Goal: Task Accomplishment & Management: Manage account settings

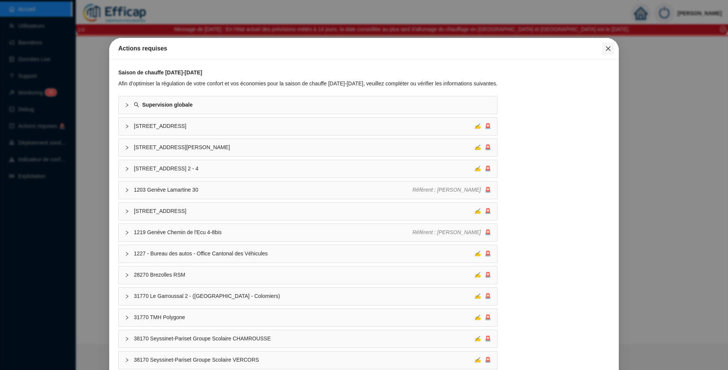
click at [602, 49] on span "Fermer" at bounding box center [608, 49] width 12 height 6
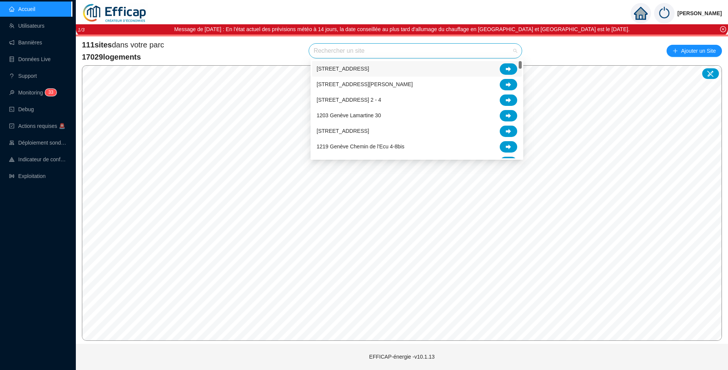
click at [340, 52] on input "search" at bounding box center [412, 51] width 197 height 14
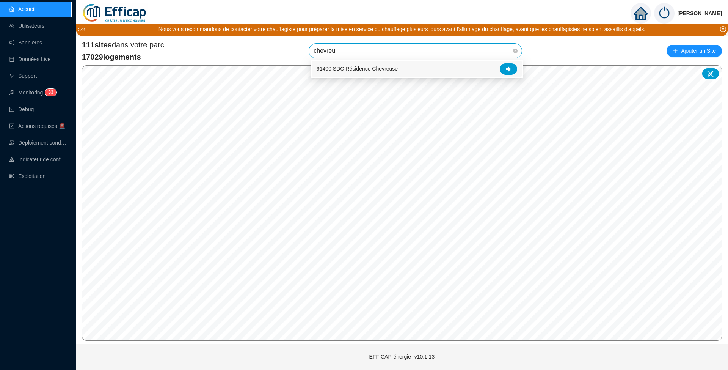
type input "chevreus"
click at [443, 52] on span "91400 SDC Résidence Chevreuse" at bounding box center [416, 51] width 204 height 14
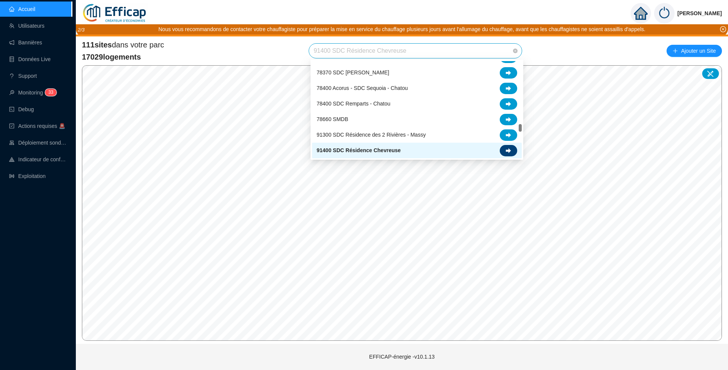
click at [509, 151] on icon at bounding box center [508, 150] width 5 height 5
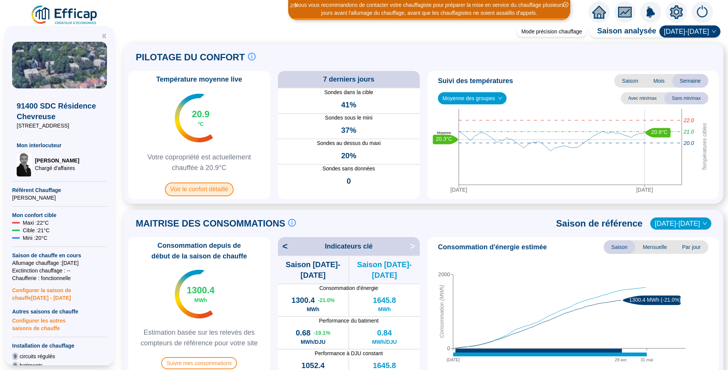
click at [226, 190] on span "Voir le confort détaillé" at bounding box center [199, 189] width 69 height 14
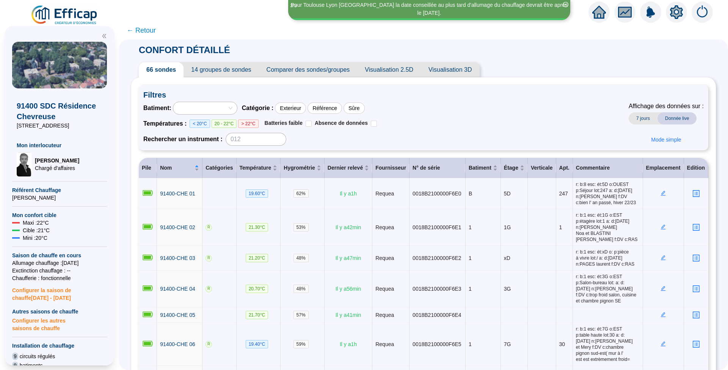
click at [294, 69] on span "Comparer des sondes/groupes" at bounding box center [308, 69] width 99 height 15
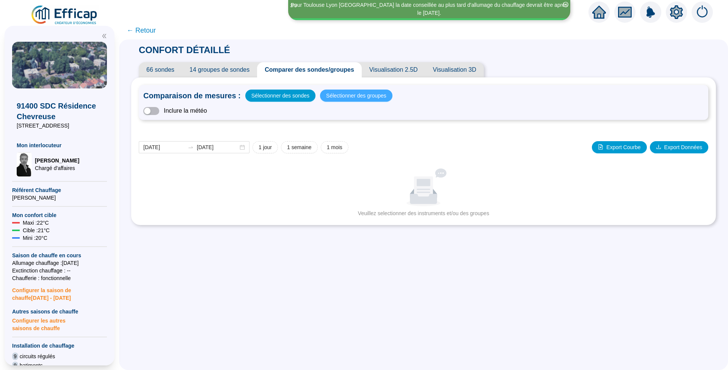
click at [344, 92] on span "Sélectionner des groupes" at bounding box center [356, 95] width 60 height 11
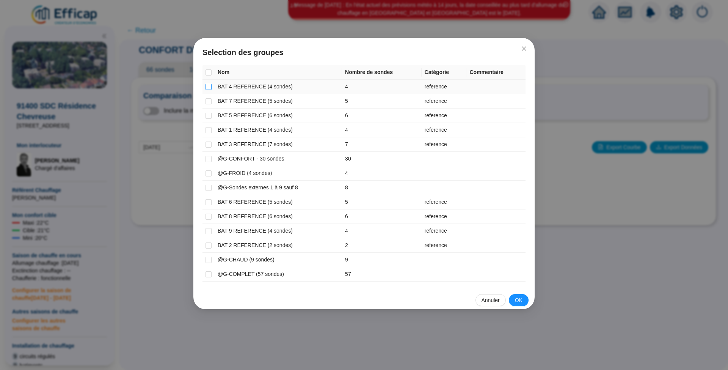
click at [210, 88] on input "checkbox" at bounding box center [209, 87] width 6 height 6
checkbox input "true"
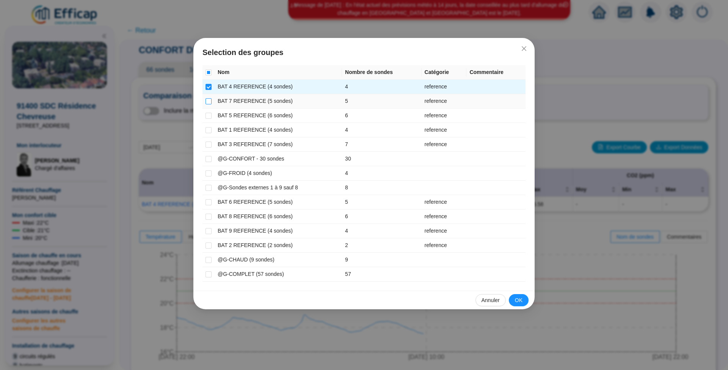
click at [207, 100] on input "checkbox" at bounding box center [209, 101] width 6 height 6
checkbox input "true"
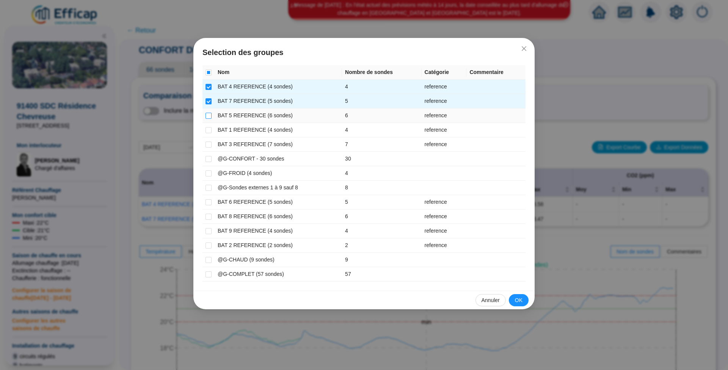
click at [209, 114] on input "checkbox" at bounding box center [209, 116] width 6 height 6
checkbox input "true"
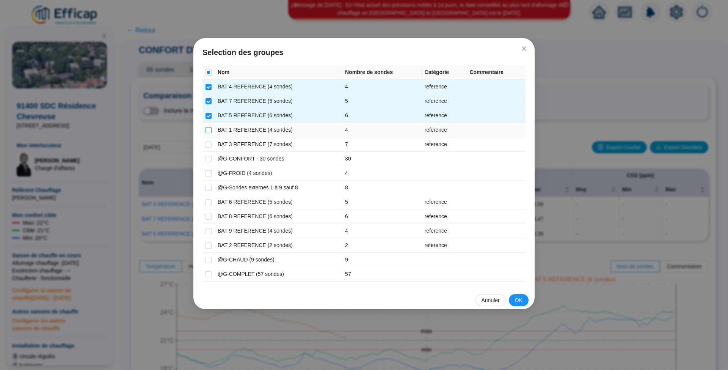
click at [208, 128] on input "checkbox" at bounding box center [209, 130] width 6 height 6
checkbox input "true"
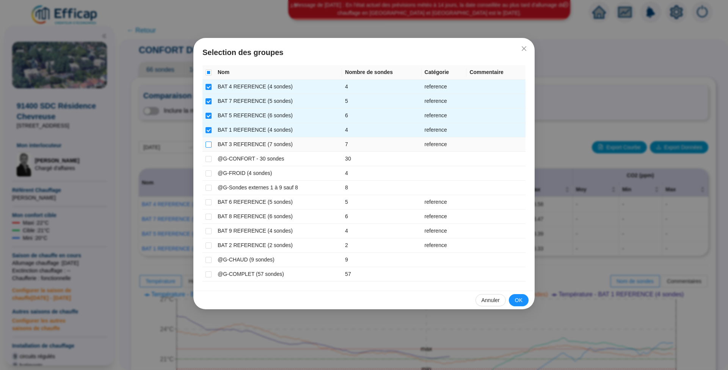
click at [209, 144] on input "checkbox" at bounding box center [209, 144] width 6 height 6
checkbox input "true"
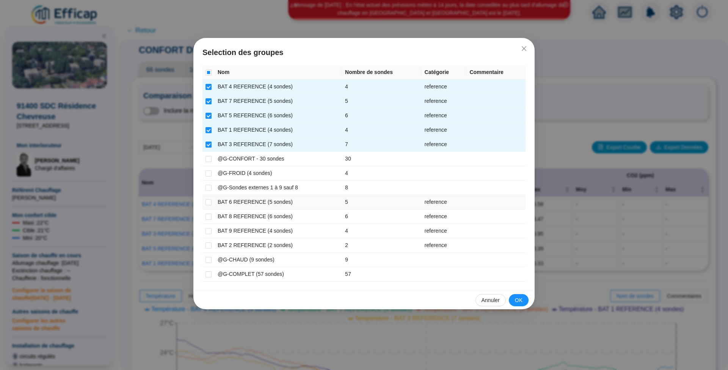
click at [204, 201] on td at bounding box center [209, 202] width 12 height 14
click at [207, 200] on input "checkbox" at bounding box center [209, 202] width 6 height 6
checkbox input "true"
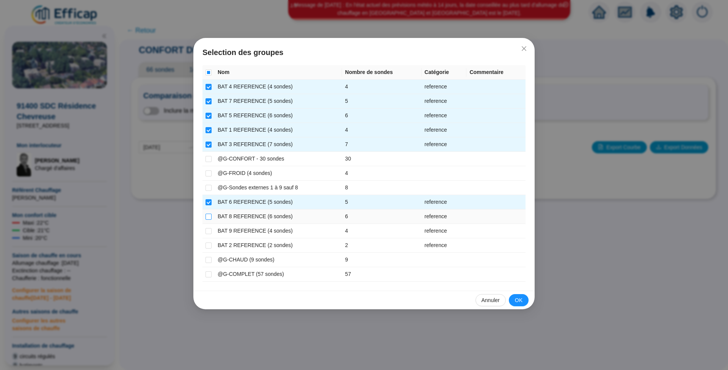
click at [209, 214] on input "checkbox" at bounding box center [209, 217] width 6 height 6
checkbox input "true"
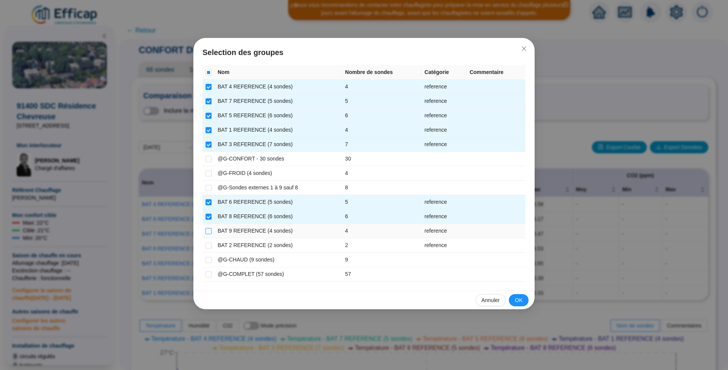
click at [210, 228] on input "checkbox" at bounding box center [209, 231] width 6 height 6
checkbox input "true"
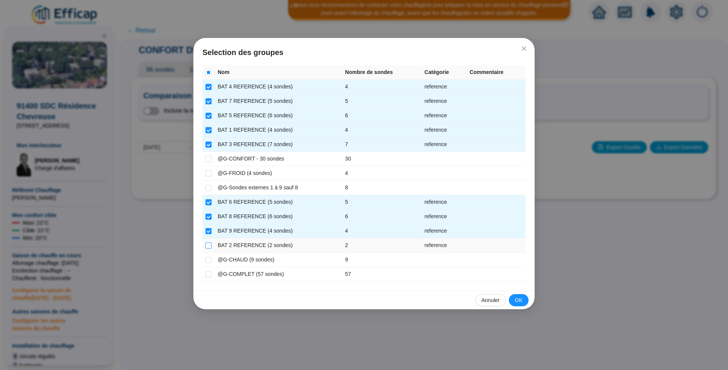
click at [208, 245] on input "checkbox" at bounding box center [209, 245] width 6 height 6
checkbox input "true"
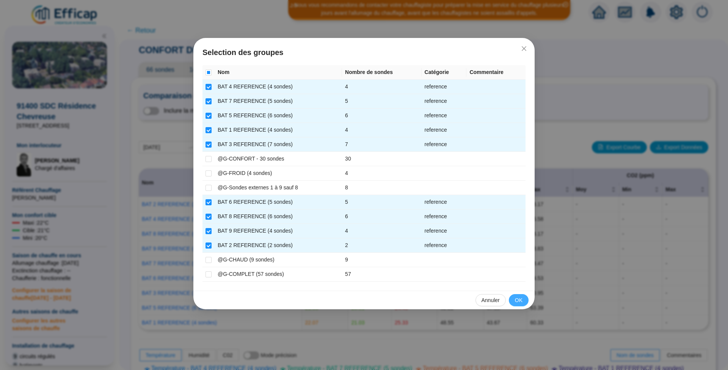
click at [522, 299] on span "OK" at bounding box center [519, 300] width 8 height 8
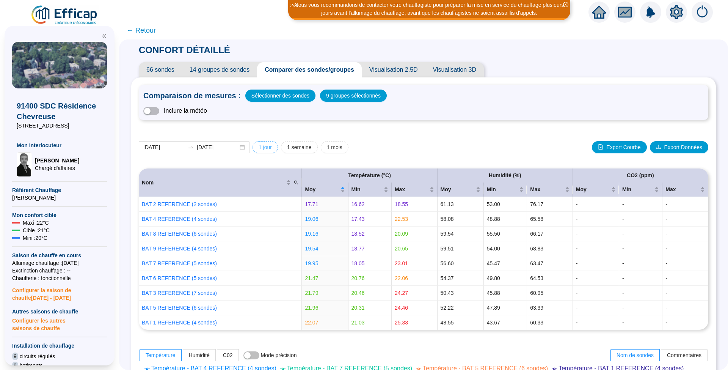
click at [272, 147] on span "1 jour" at bounding box center [265, 147] width 13 height 8
type input "[DATE]"
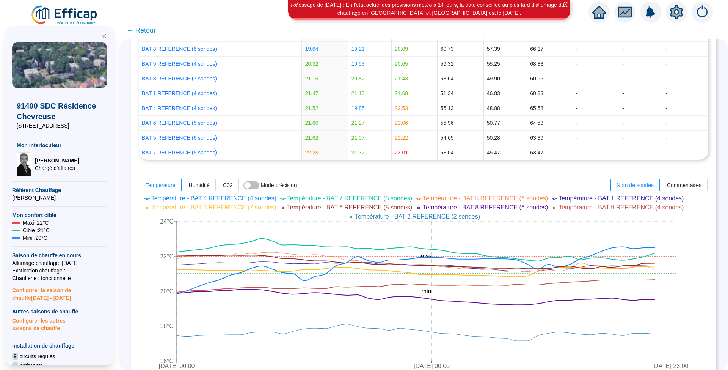
scroll to position [101, 0]
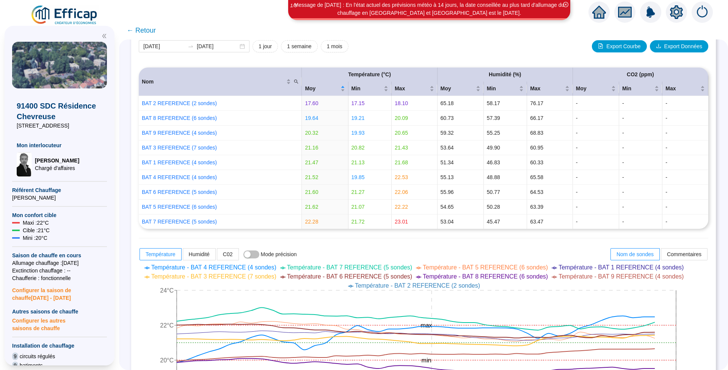
click at [150, 31] on span "← Retour" at bounding box center [141, 30] width 29 height 11
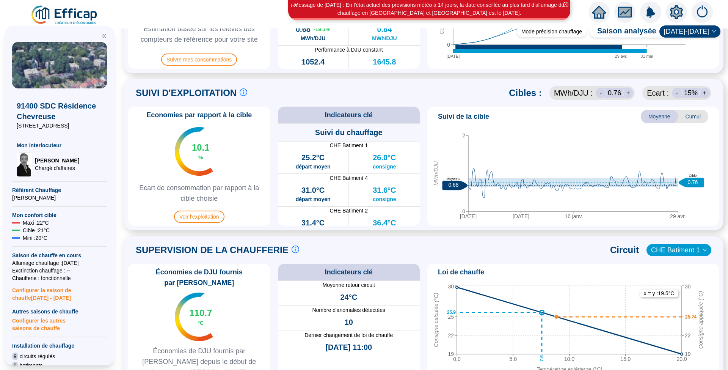
scroll to position [455, 0]
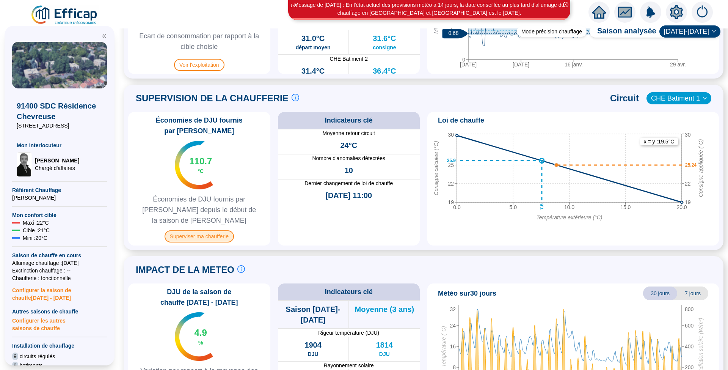
click at [214, 230] on span "Superviser ma chaufferie" at bounding box center [199, 236] width 69 height 12
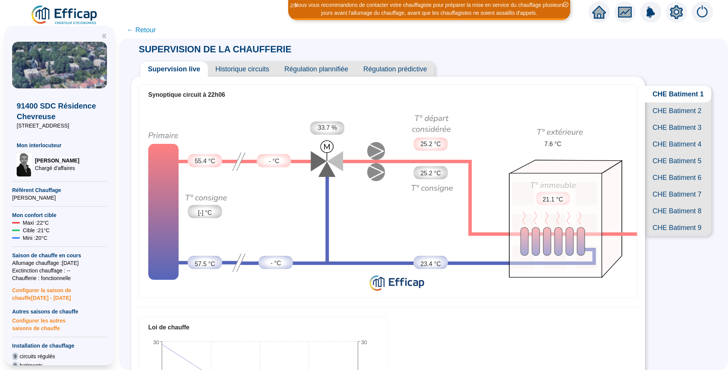
click at [660, 153] on span "CHE Batiment 4" at bounding box center [678, 144] width 66 height 17
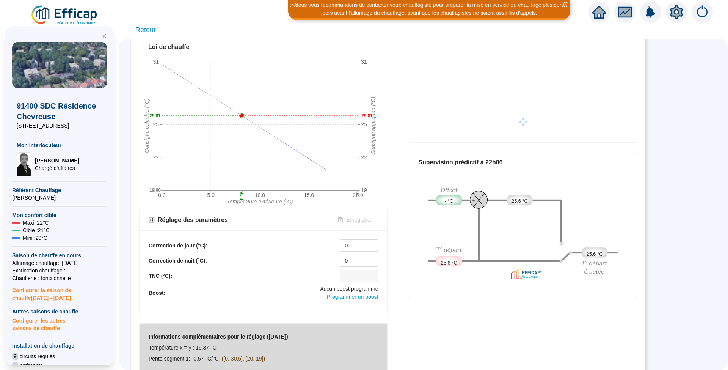
scroll to position [283, 0]
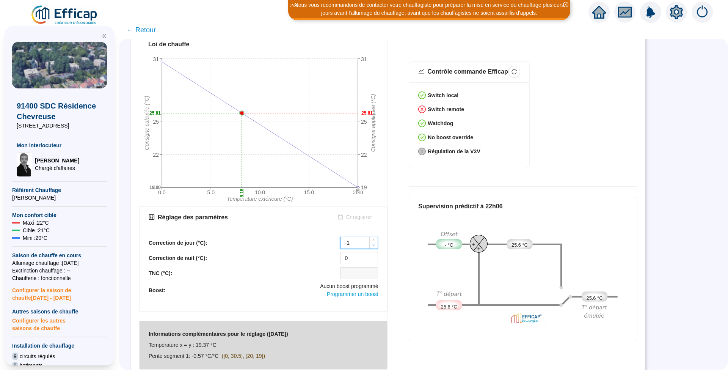
click at [374, 244] on icon "down" at bounding box center [374, 245] width 3 height 3
type input "-2"
click at [374, 244] on icon "down" at bounding box center [374, 245] width 3 height 3
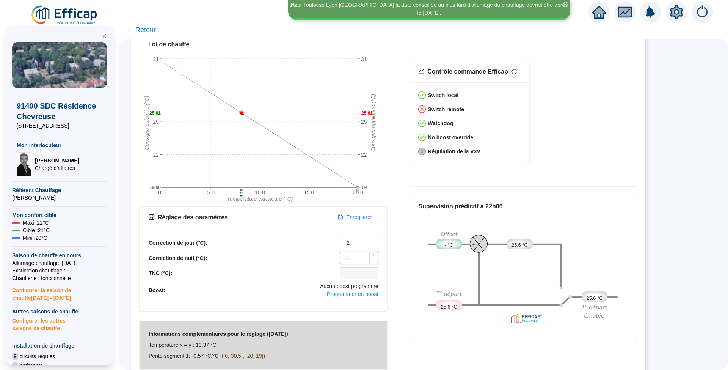
click at [376, 257] on span "Decrease Value" at bounding box center [373, 260] width 8 height 7
type input "-2"
click at [376, 257] on span "Decrease Value" at bounding box center [373, 260] width 8 height 7
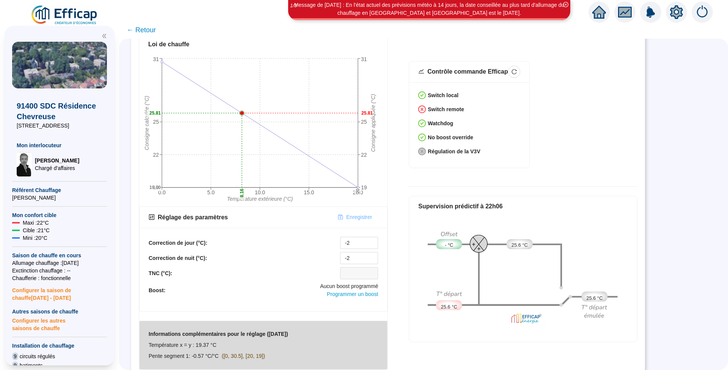
click at [355, 213] on span "Enregistrer" at bounding box center [359, 217] width 26 height 8
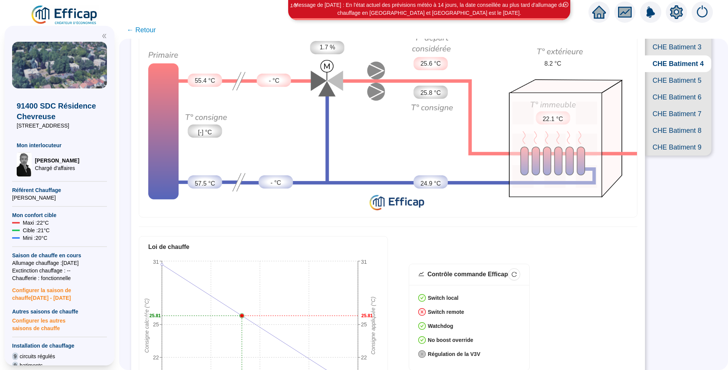
click at [662, 122] on span "CHE Batiment 7" at bounding box center [678, 113] width 66 height 17
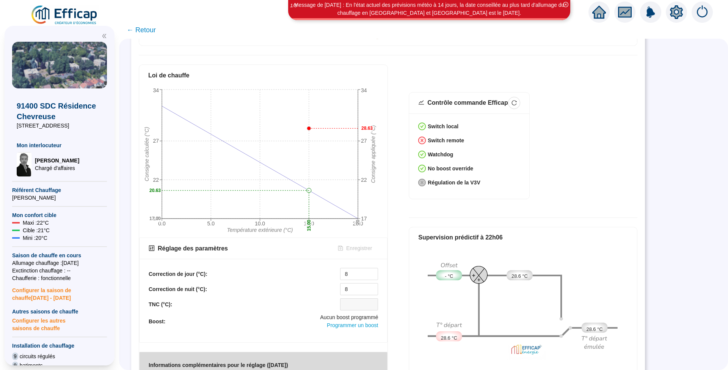
scroll to position [253, 0]
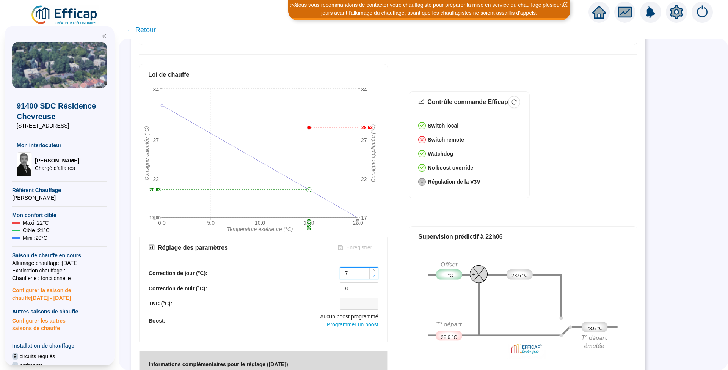
click at [374, 275] on icon "down" at bounding box center [374, 276] width 2 height 2
type input "5"
click at [374, 275] on icon "down" at bounding box center [374, 276] width 2 height 2
click at [375, 289] on icon "down" at bounding box center [374, 290] width 3 height 3
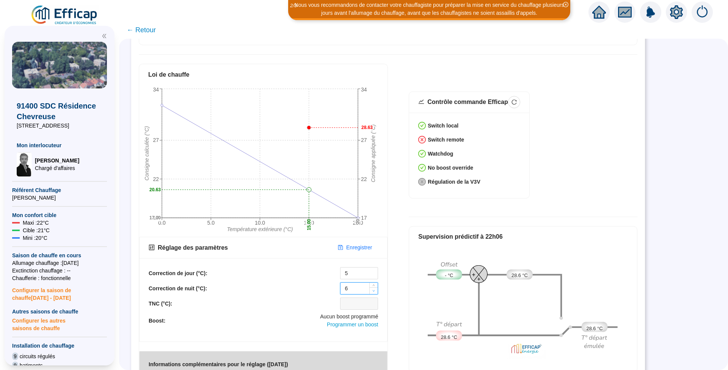
click at [375, 289] on icon "down" at bounding box center [374, 290] width 3 height 3
type input "4"
click at [376, 287] on span "Decrease Value" at bounding box center [373, 290] width 8 height 7
type input "4"
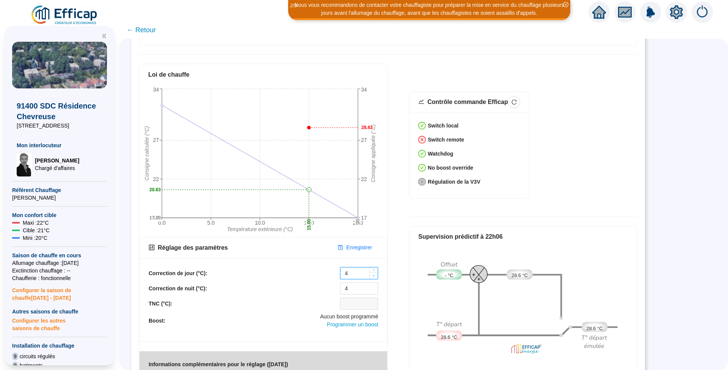
click at [374, 274] on icon "down" at bounding box center [374, 275] width 3 height 3
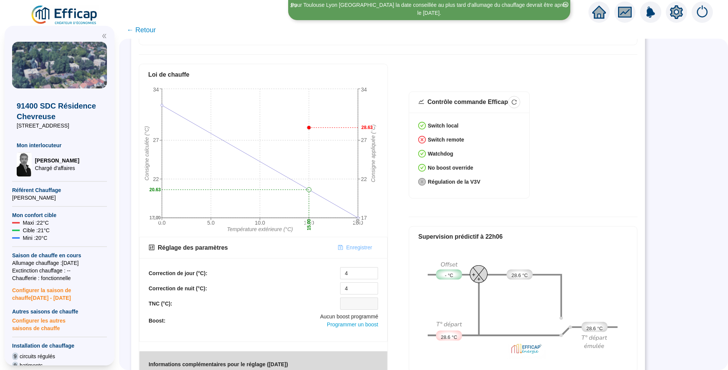
click at [358, 244] on span "Enregistrer" at bounding box center [359, 248] width 26 height 8
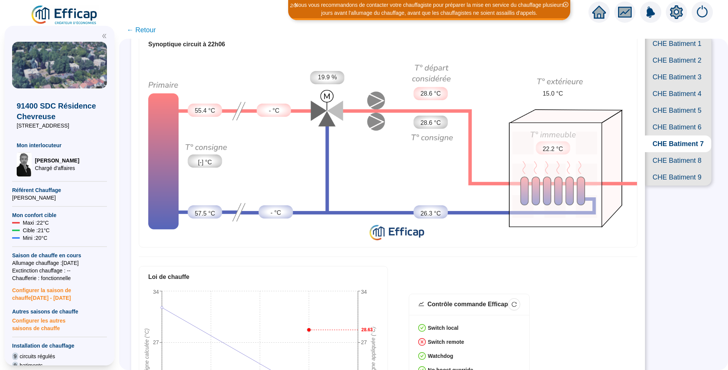
scroll to position [0, 0]
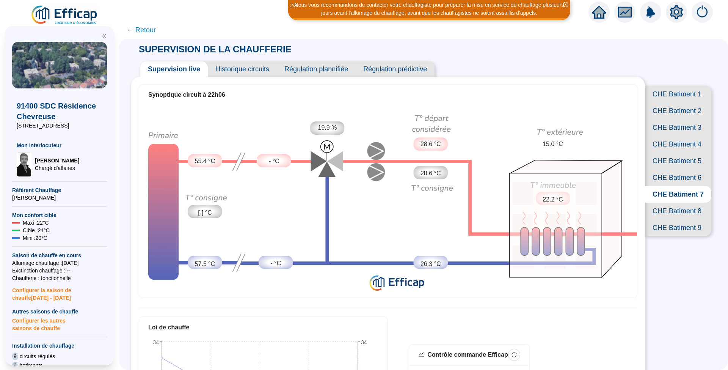
click at [251, 73] on span "Historique circuits" at bounding box center [242, 68] width 69 height 15
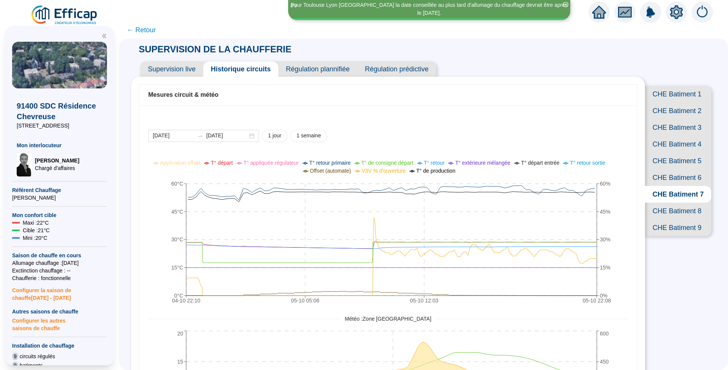
click at [660, 153] on span "CHE Batiment 4" at bounding box center [678, 144] width 66 height 17
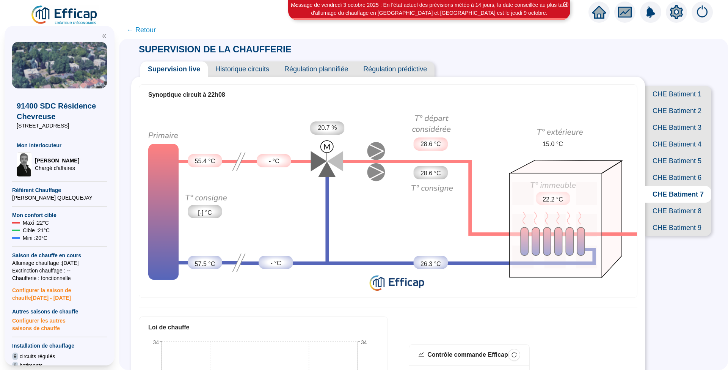
click at [259, 72] on span "Historique circuits" at bounding box center [242, 68] width 69 height 15
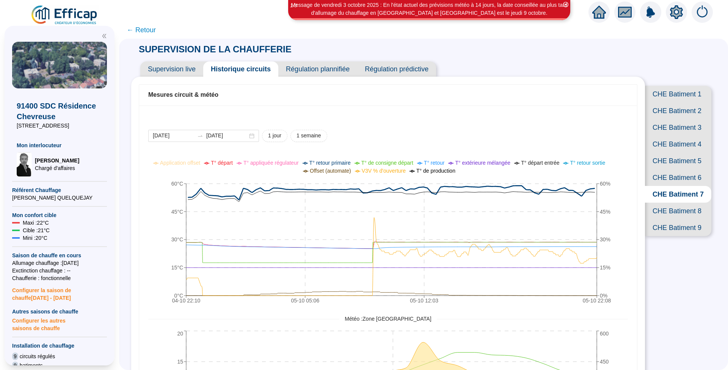
click at [175, 67] on span "Supervision live" at bounding box center [171, 68] width 63 height 15
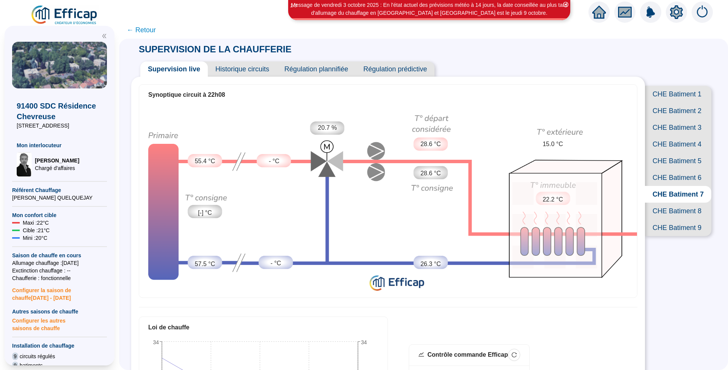
click at [241, 66] on span "Historique circuits" at bounding box center [242, 68] width 69 height 15
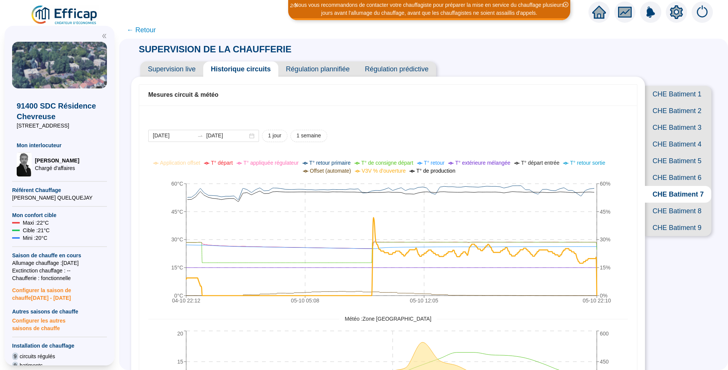
click at [188, 64] on span "Supervision live" at bounding box center [171, 68] width 63 height 15
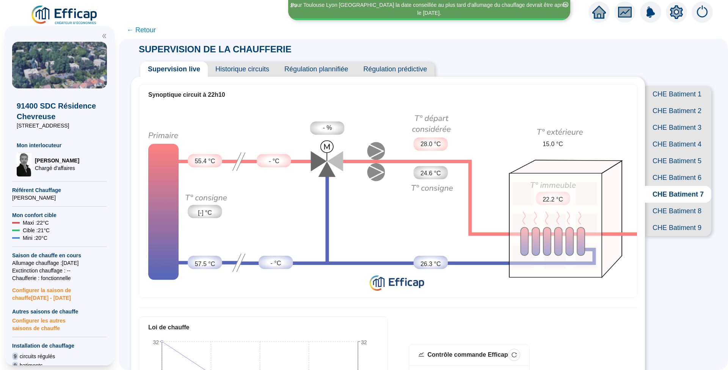
click at [248, 74] on span "Historique circuits" at bounding box center [242, 68] width 69 height 15
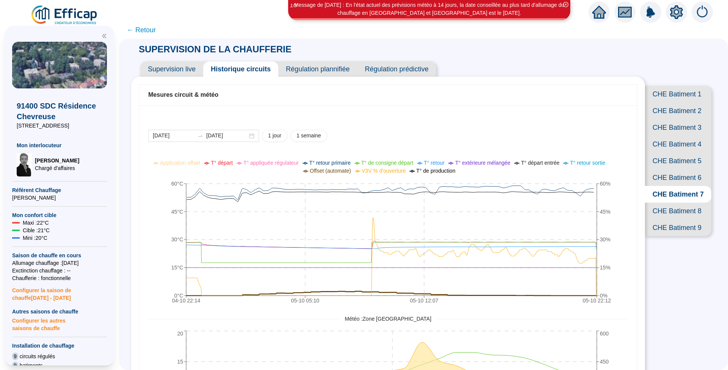
click at [191, 71] on span "Supervision live" at bounding box center [171, 68] width 63 height 15
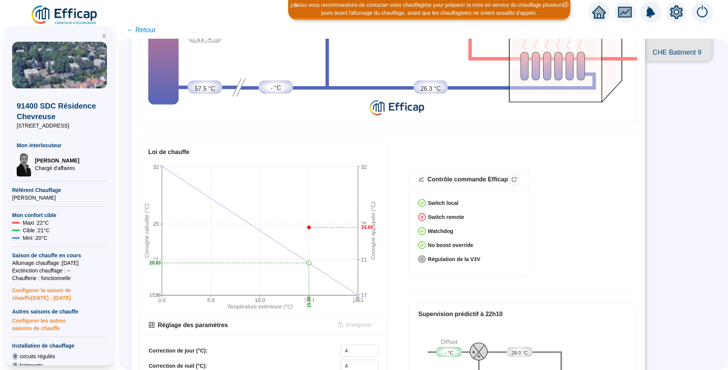
scroll to position [202, 0]
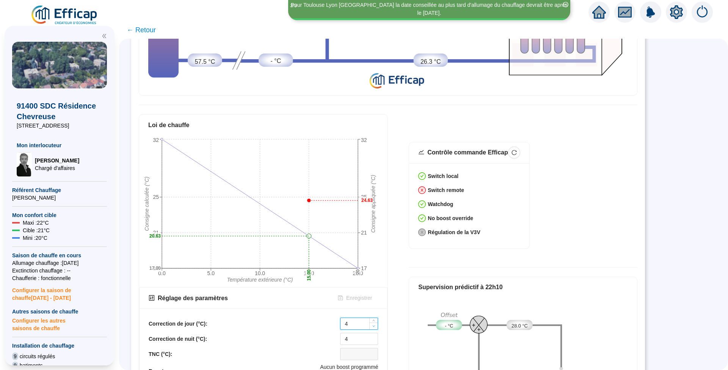
type input "3"
click at [373, 322] on span "Decrease Value" at bounding box center [373, 325] width 8 height 7
type input "3"
click at [375, 338] on span "Decrease Value" at bounding box center [373, 341] width 8 height 7
click at [351, 294] on span "Enregistrer" at bounding box center [359, 298] width 26 height 8
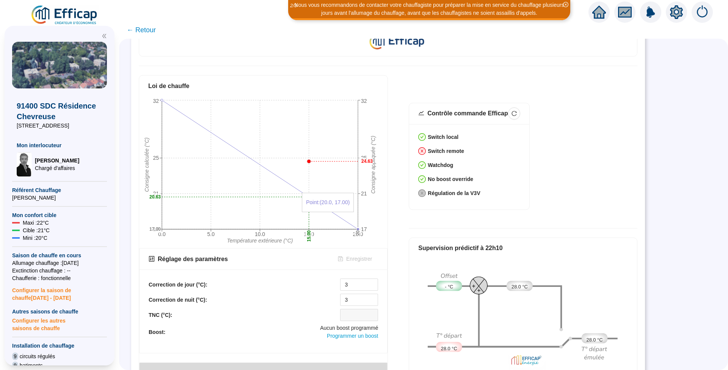
scroll to position [253, 0]
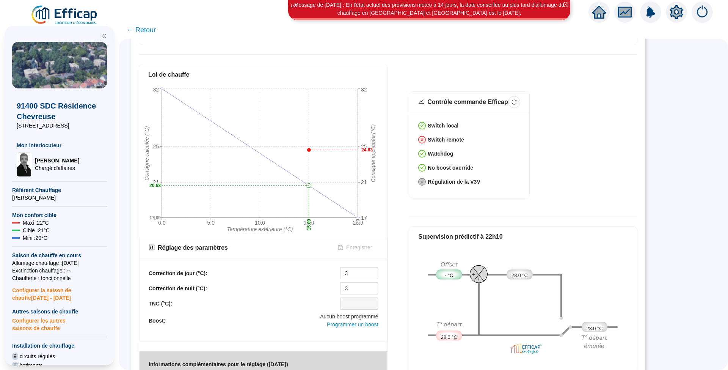
click at [59, 15] on img at bounding box center [64, 15] width 69 height 21
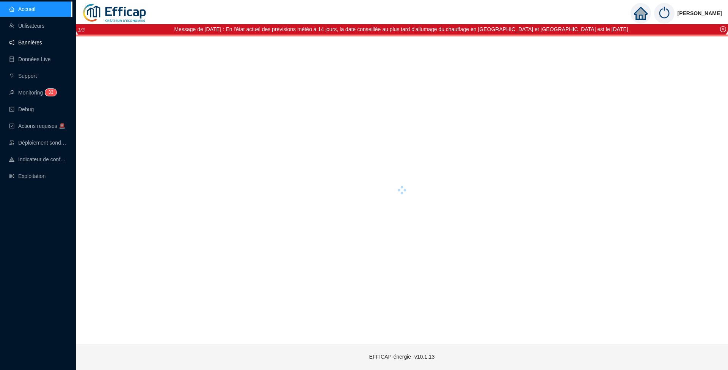
click at [28, 43] on link "Bannières" at bounding box center [25, 42] width 33 height 6
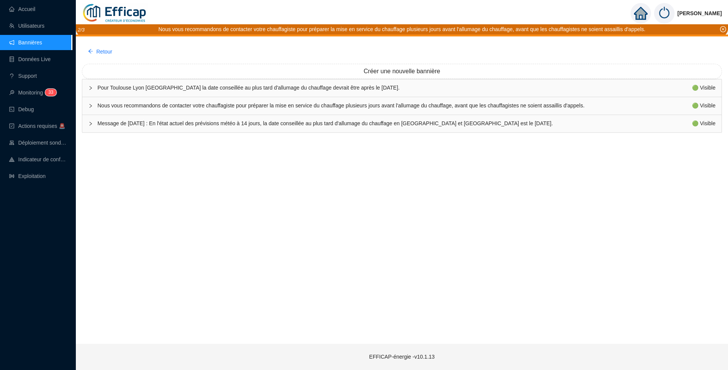
click at [162, 123] on span "Message de [DATE] : En l'état actuel des prévisions météo à 14 jours, la date c…" at bounding box center [394, 123] width 595 height 8
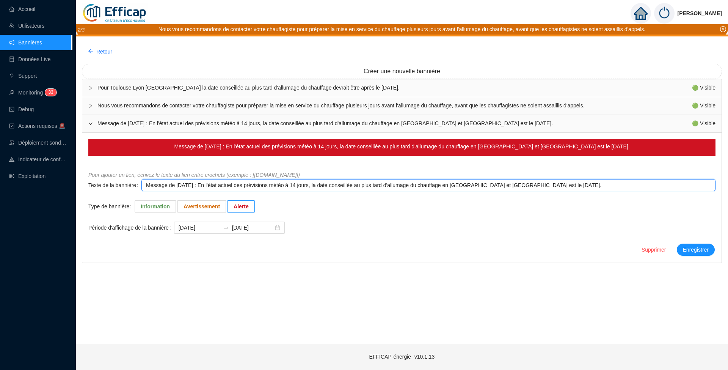
drag, startPoint x: 174, startPoint y: 184, endPoint x: 198, endPoint y: 185, distance: 24.3
click at [198, 185] on textarea "Message de [DATE] : En l'état actuel des prévisions météo à 14 jours, la date c…" at bounding box center [428, 185] width 574 height 12
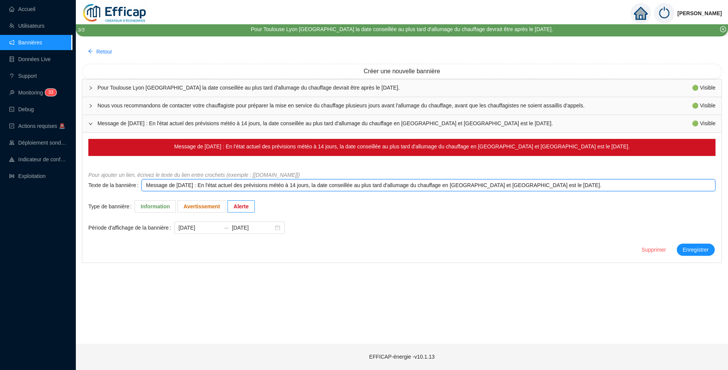
type textarea "Message de l [DATE] : En l'état actuel des prévisions météo à 14 jours, la date…"
type textarea "Message de [DATE] : En l'état actuel des prévisions météo à 14 jours, la date c…"
type textarea "Message de L [DATE] : En l'état actuel des prévisions météo à 14 jours, la date…"
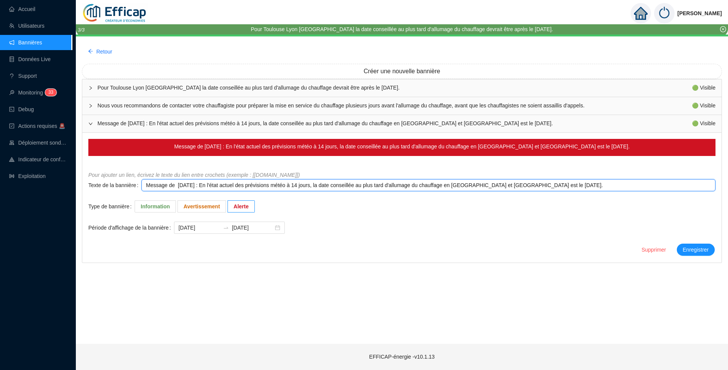
type textarea "Message de L [DATE] : En l'état actuel des prévisions météo à 14 jours, la date…"
type textarea "Message de Lu [DATE] : En l'état actuel des prévisions météo à 14 jours, la dat…"
type textarea "Message de Lun [DATE] : En l'état actuel des prévisions météo à 14 jours, la da…"
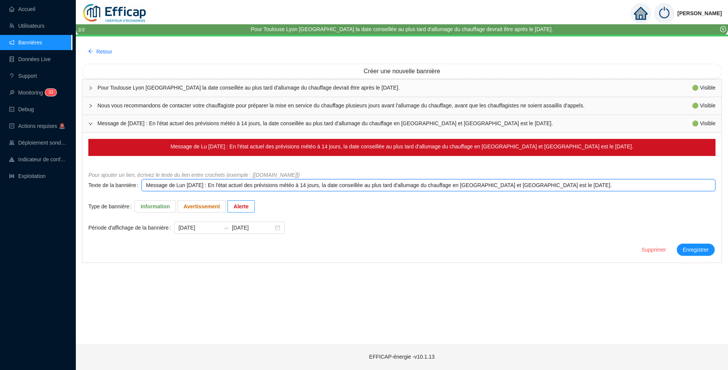
type textarea "Message de [GEOGRAPHIC_DATA] [DATE] : En l'état actuel des prévisions météo à 1…"
type textarea "Message de [DATE] [DATE] : En l'état actuel des prévisions météo à 14 jours, la…"
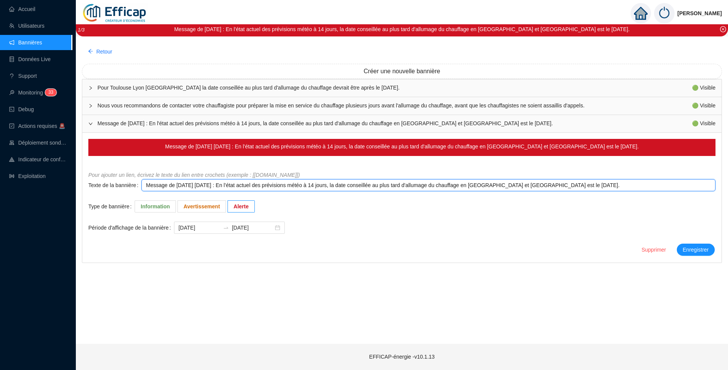
type textarea "Message de [DATE] [DATE] : En l'état actuel des prévisions météo à 14 jours, la…"
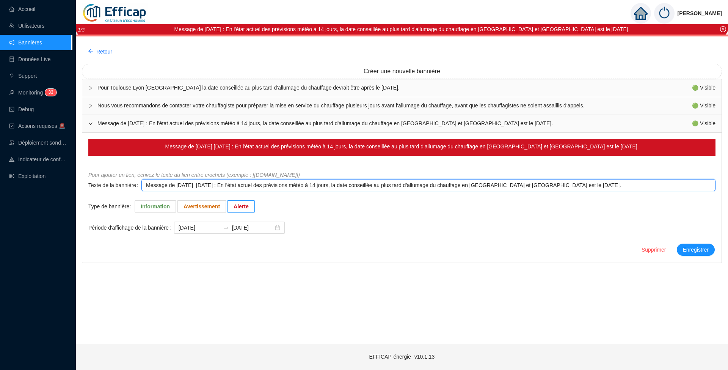
type textarea "Message de [DATE] 0 [DATE] : En l'état actuel des prévisions météo à 14 jours, …"
type textarea "Message de [DATE] : En l'état actuel des prévisions météo à 14 jours, la date c…"
type textarea "Message de [DATE] 0 [DATE] : En l'état actuel des prévisions météo à 14 jours, …"
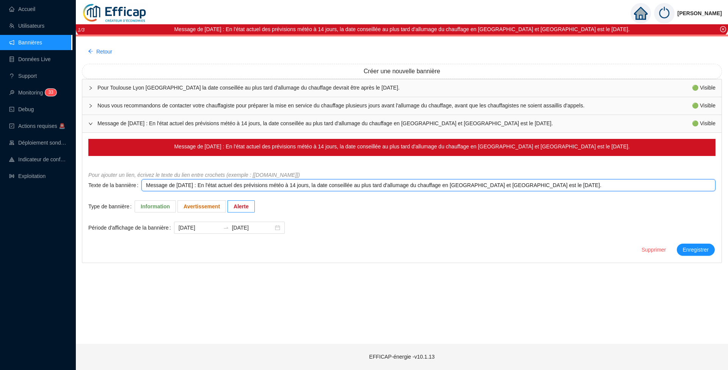
type textarea "Message de [DATE] 0 [DATE] : En l'état actuel des prévisions météo à 14 jours, …"
type textarea "Message de [DATE] [DATE] : En l'état actuel des prévisions météo à 14 jours, la…"
type textarea "Message de [DATE] : En l'état actuel des prévisions météo à 14 jours, la date c…"
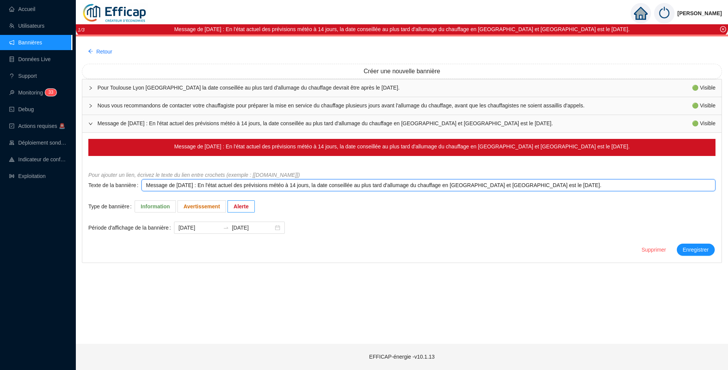
type textarea "Message de [DATE] 6/ [DATE] : En l'état actuel des prévisions météo à 14 jours,…"
type textarea "Message de [DATE] 6/[DATE] : En l'état actuel des prévisions météo à 14 jours, …"
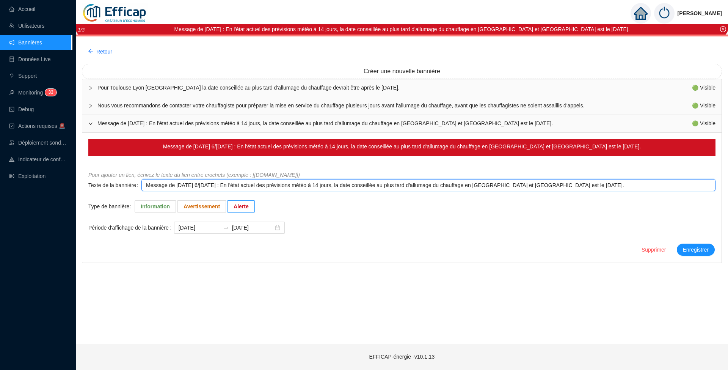
type textarea "Message de [DATE] 6/[DATE] : En l'état actuel des prévisions météo à 14 jours, …"
type textarea "Message de [DATE] 6/10/ [DATE] : En l'état actuel des prévisions météo à 14 jou…"
type textarea "Message de [DATE] 6/10/[DATE] : En l'état actuel des prévisions météo à 14 jour…"
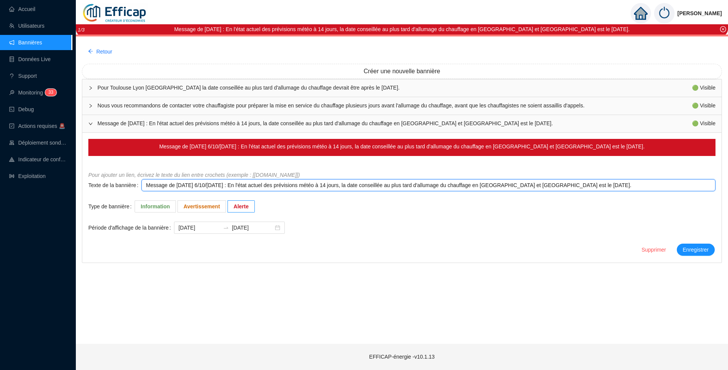
type textarea "Message de [DATE] octobre 2025 : En l'état actuel des prévisions météo à 14 jou…"
type textarea "Message de [DATE] 6/10/202 [DATE] : En l'état actuel des prévisions météo à 14 …"
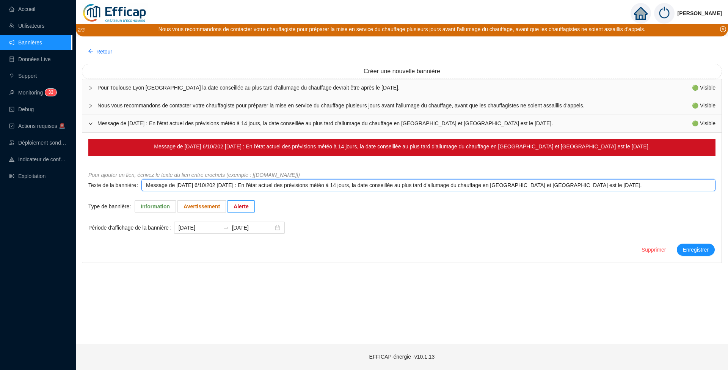
type textarea "Message de [DATE] [DATE] : En l'état actuel des prévisions météo à 14 jours, la…"
type textarea "Message de [DATE] 6/10/2025octobre 2025 : En l'état actuel des prévisions météo…"
type textarea "Message de [DATE] 6/10/2025ctobre 2025 : En l'état actuel des prévisions météo …"
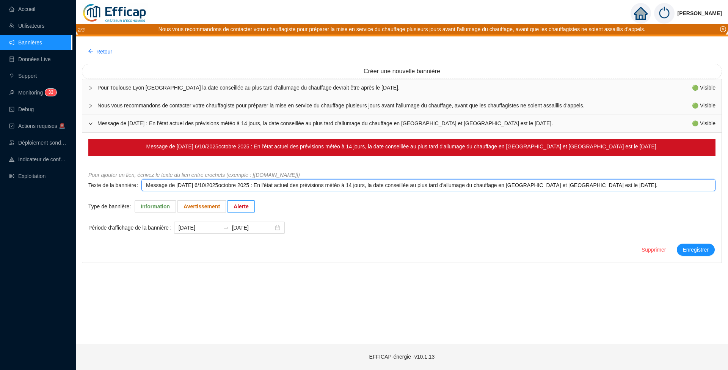
type textarea "Message de [DATE] 6/10/2025ctobre 2025 : En l'état actuel des prévisions météo …"
type textarea "Message de [DATE] 6/10/2025tobre 2025 : En l'état actuel des prévisions météo à…"
type textarea "Message de [DATE] 6/10/2025obre 2025 : En l'état actuel des prévisions météo à …"
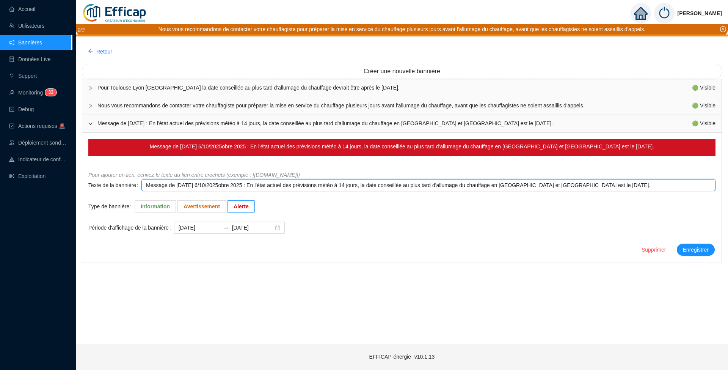
type textarea "Message de [DATE] 6/10/2025bre 2025 : En l'état actuel des prévisions météo à 1…"
type textarea "Message de [DATE] 6/10/2025re 2025 : En l'état actuel des prévisions météo à 14…"
type textarea "Message de [DATE] 6/10/2025e 2025 : En l'état actuel des prévisions météo à 14 …"
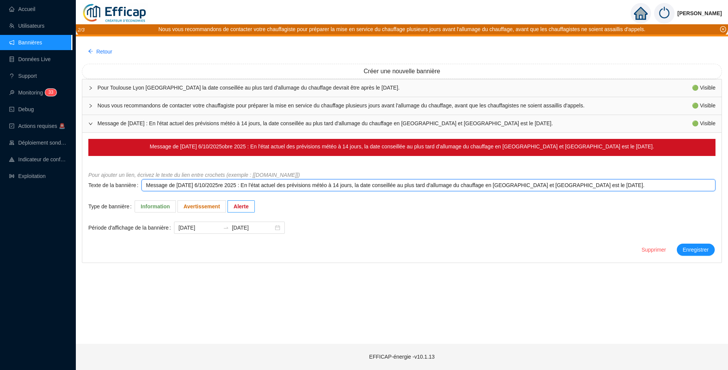
type textarea "Message de [DATE] 6/10/2025e 2025 : En l'état actuel des prévisions météo à 14 …"
type textarea "Message de [DATE] 2025 : En l'état actuel des prévisions météo à 14 jours, la d…"
type textarea "Message de [DATE] 6/10/20252025 : En l'état actuel des prévisions météo à 14 jo…"
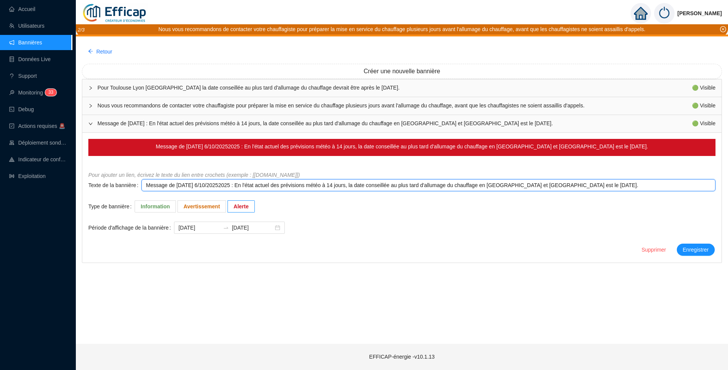
type textarea "Message de [DATE] 6/10/2025025 : En l'état actuel des prévisions météo à 14 jou…"
type textarea "Message de [DATE] 6/10/202525 : En l'état actuel des prévisions météo à 14 jour…"
type textarea "Message de [DATE] 6/10/20255 : En l'état actuel des prévisions météo à 14 jours…"
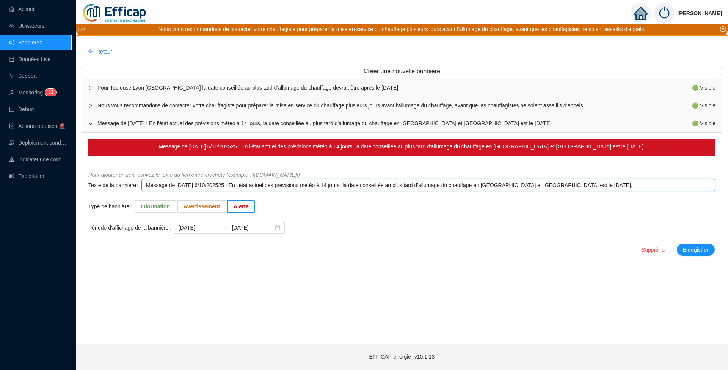
type textarea "Message de [DATE] 6/10/20255 : En l'état actuel des prévisions météo à 14 jours…"
type textarea "Message de [DATE] : En l'état actuel des prévisions météo à 14 jours, la date c…"
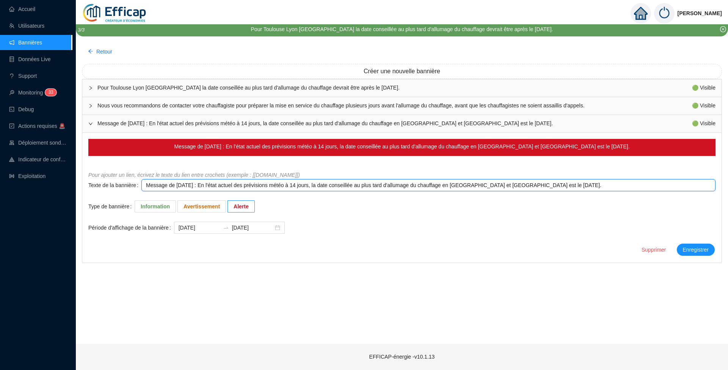
type textarea "Message de [DATE] : En l'état ctuel des prévisions météo à 14 jours, la date co…"
type textarea "Message de [DATE] : En l'état tuel des prévisions météo à 14 jours, la date con…"
type textarea "Message de [DATE] : En l'état uel des prévisions météo à 14 jours, la date cons…"
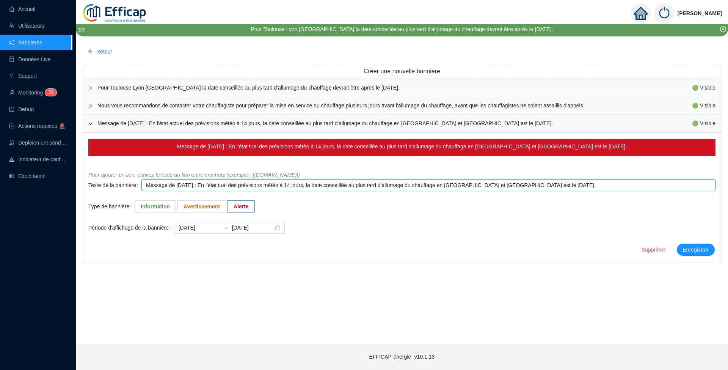
type textarea "Message de [DATE] : En l'état uel des prévisions météo à 14 jours, la date cons…"
type textarea "Message de [DATE] : En l'état el des prévisions météo à 14 jours, la date conse…"
type textarea "Message de [DATE] : En l'état l des prévisions météo à 14 jours, la date consei…"
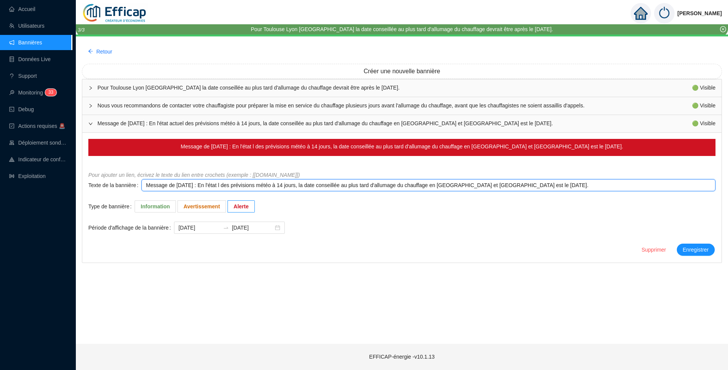
type textarea "Message de [DATE] : En l'état des prévisions météo à 14 jours, la date conseill…"
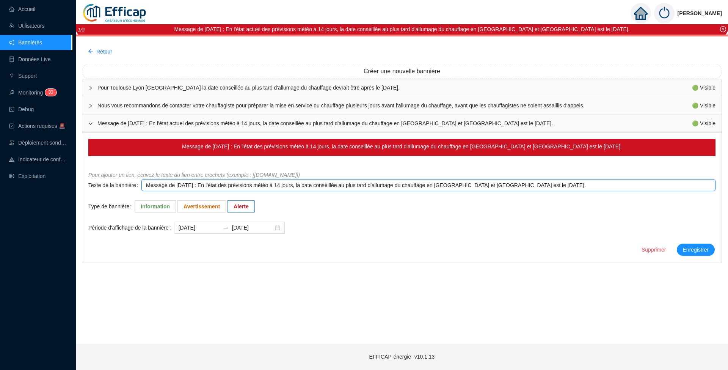
type textarea "Message de [DATE] : En l'état des prévisions météo à 14 jours, la date conseill…"
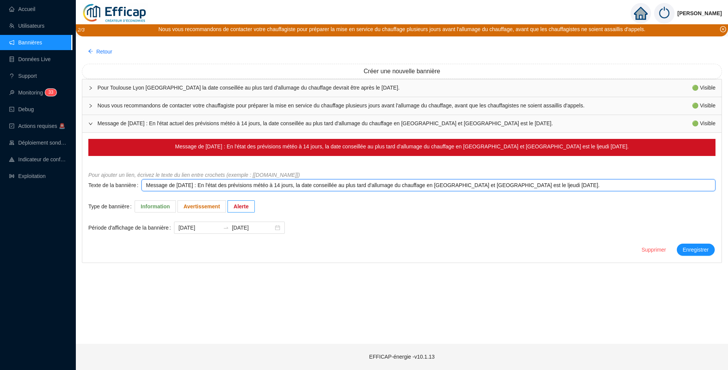
type textarea "Message de [DATE] : En l'état des prévisions météo à 14 jours, la date conseill…"
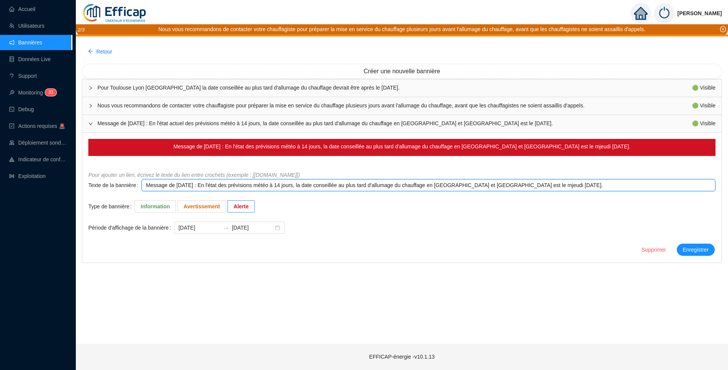
type textarea "Message de [DATE] : En l'état des prévisions météo à 14 jours, la date conseill…"
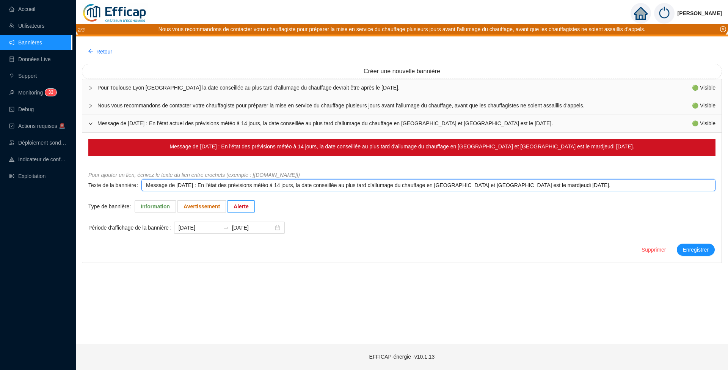
type textarea "Message de [DATE] : En l'état des prévisions météo à 14 jours, la date conseill…"
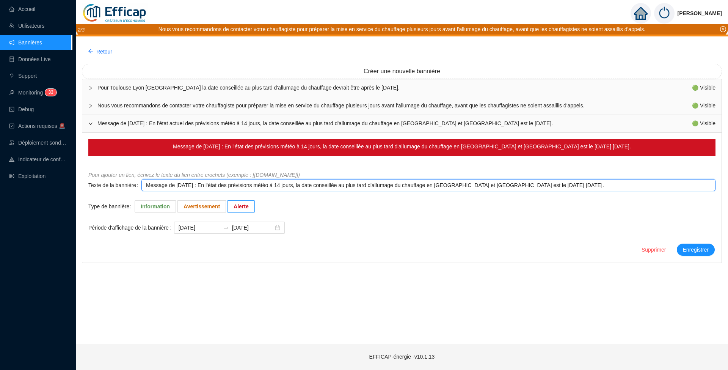
type textarea "Message de [DATE] : En l'état des prévisions météo à 14 jours, la date conseill…"
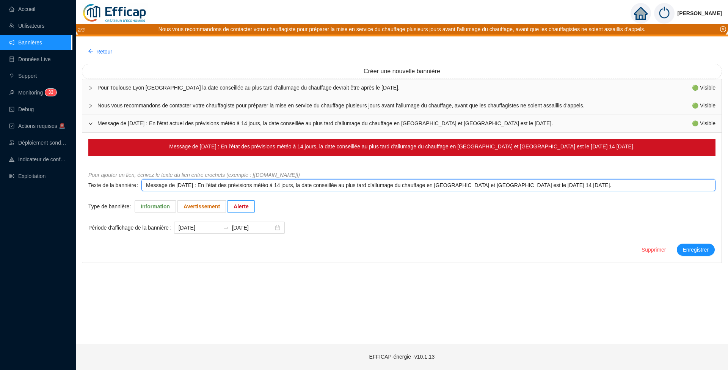
type textarea "Message de [DATE] : En l'état des prévisions météo à 14 jours, la date conseill…"
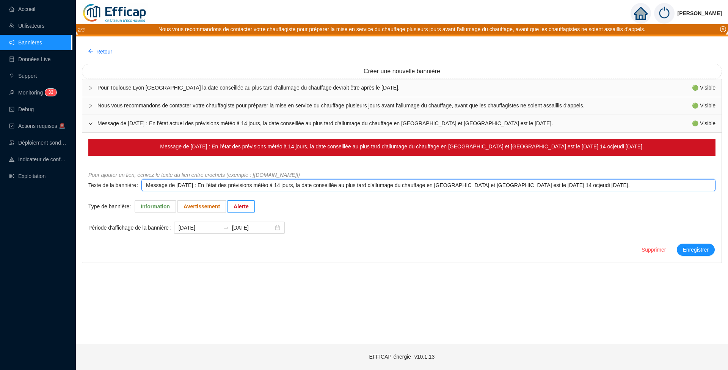
type textarea "Message de [DATE] : En l'état des prévisions météo à 14 jours, la date conseill…"
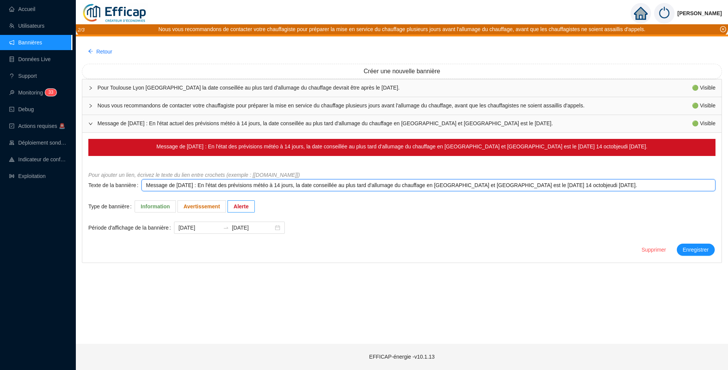
type textarea "Message de [DATE] : En l'état des prévisions météo à 14 jours, la date conseill…"
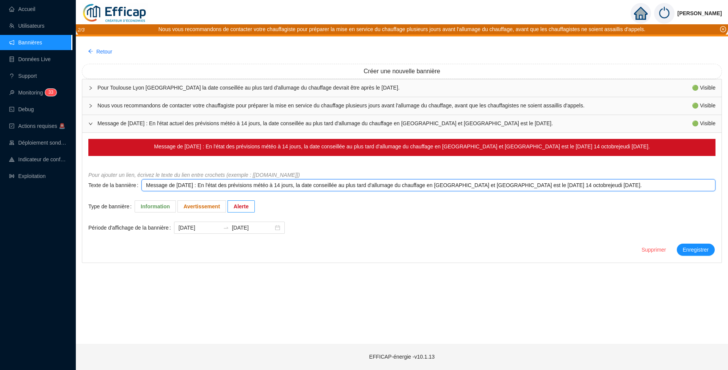
type textarea "Message de [DATE] : En l'état des prévisions météo à 14 jours, la date conseill…"
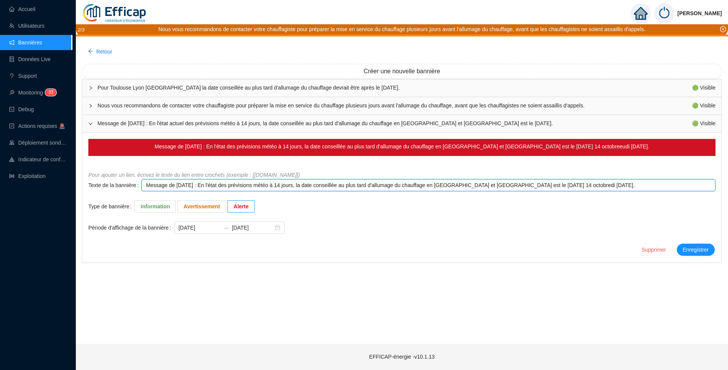
type textarea "Message de [DATE] : En l'état des prévisions météo à 14 jours, la date conseill…"
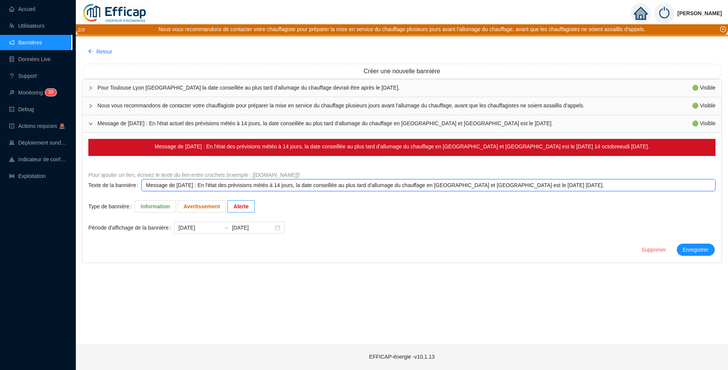
type textarea "Message de [DATE] : En l'état des prévisions météo à 14 jours, la date conseill…"
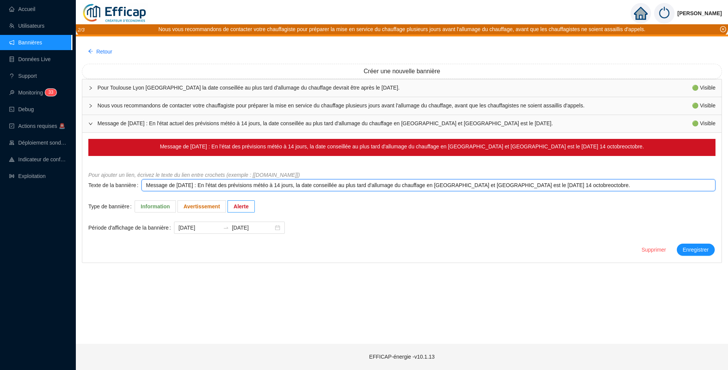
type textarea "Message de [DATE] : En l'état des prévisions météo à 14 jours, la date conseill…"
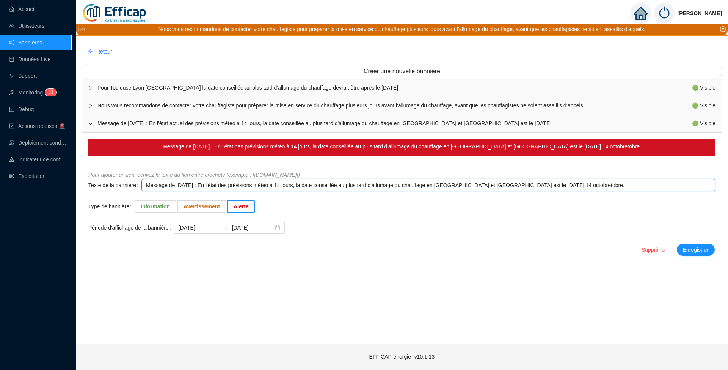
type textarea "Message de [DATE] : En l'état des prévisions météo à 14 jours, la date conseill…"
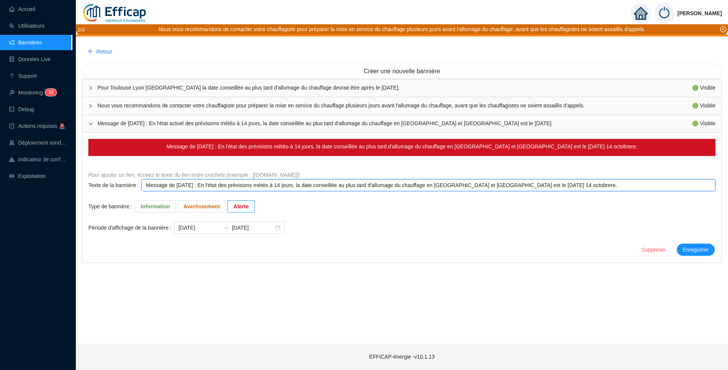
type textarea "Message de [DATE] : En l'état des prévisions météo à 14 jours, la date conseill…"
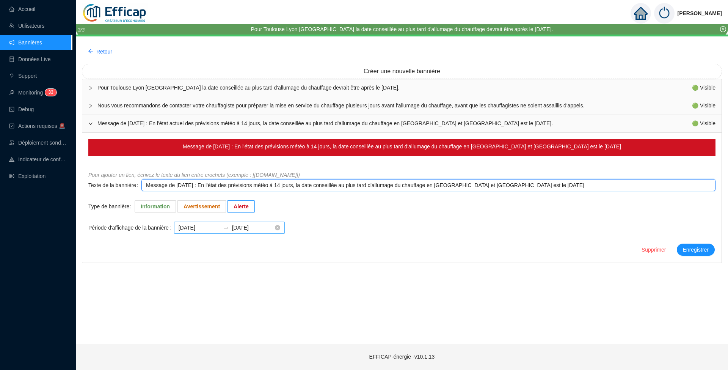
type textarea "Message de [DATE] : En l'état des prévisions météo à 14 jours, la date conseill…"
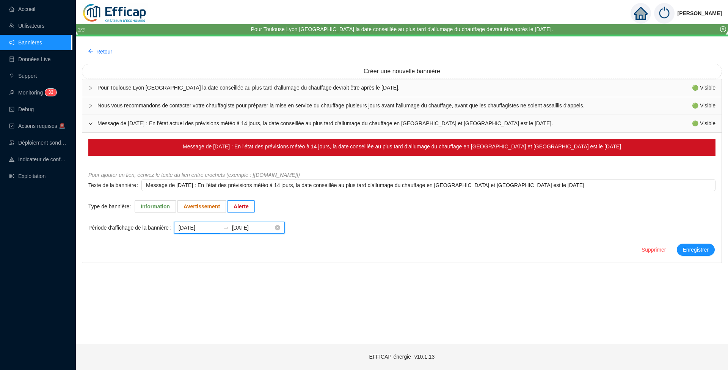
click at [208, 228] on input "[DATE]" at bounding box center [199, 228] width 41 height 8
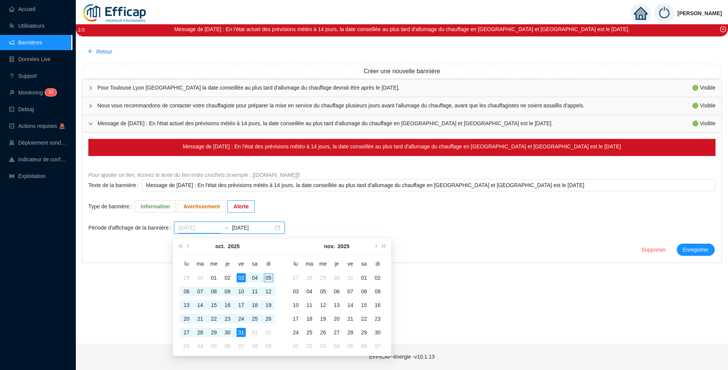
type input "[DATE]"
click at [267, 279] on div "05" at bounding box center [268, 277] width 9 height 9
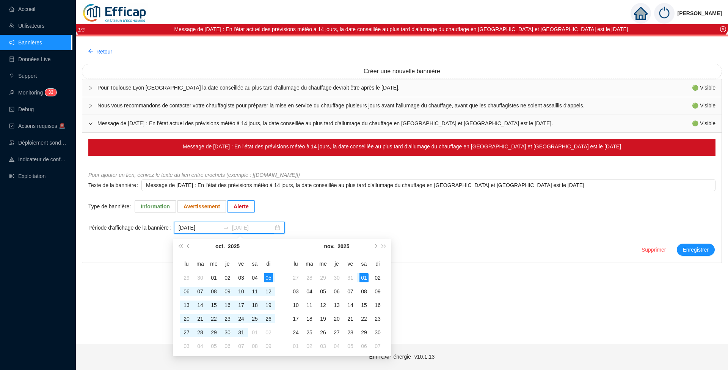
type input "[DATE]"
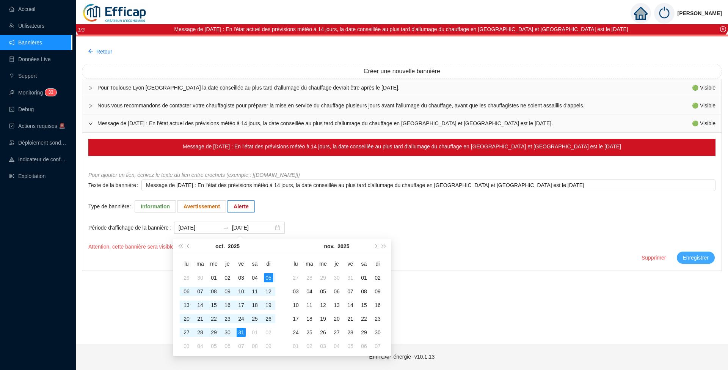
click at [707, 250] on form "Message de [DATE] : En l'état des prévisions météo à 14 jours, la date conseill…" at bounding box center [401, 202] width 627 height 126
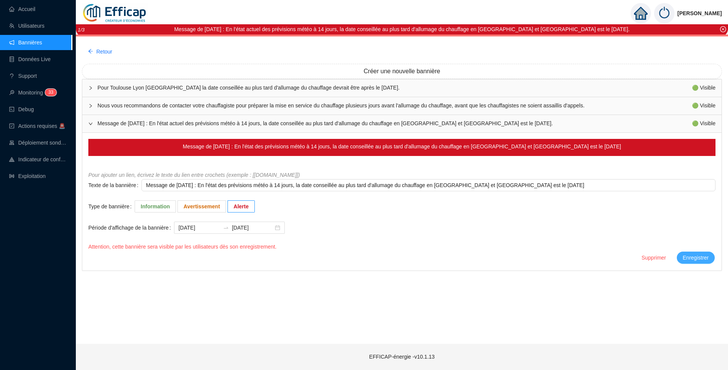
click at [697, 256] on span "Enregistrer" at bounding box center [696, 258] width 26 height 8
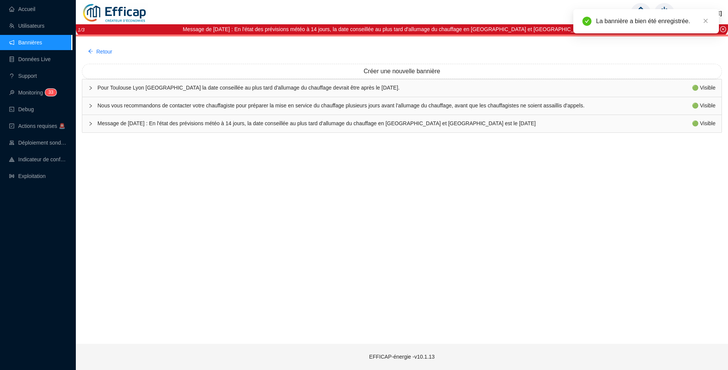
click at [168, 86] on span "Pour Toulouse Lyon [GEOGRAPHIC_DATA] la date conseillée au plus tard d'allumage…" at bounding box center [394, 88] width 595 height 8
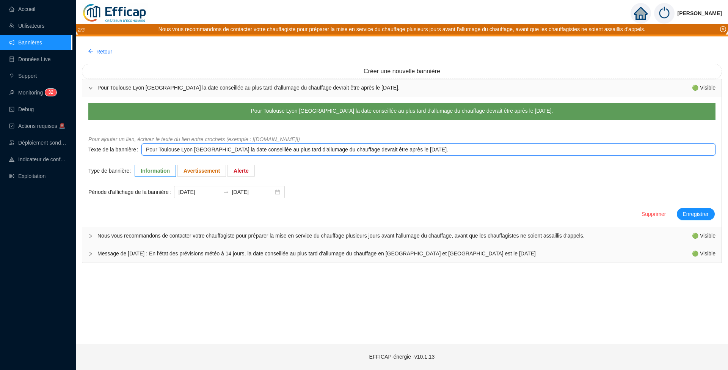
click at [392, 149] on textarea "Pour Toulouse Lyon [GEOGRAPHIC_DATA] la date conseillée au plus tard d'allumage…" at bounding box center [428, 149] width 574 height 12
drag, startPoint x: 393, startPoint y: 151, endPoint x: 398, endPoint y: 151, distance: 4.2
click at [398, 151] on textarea "Pour Toulouse Lyon [GEOGRAPHIC_DATA] la date conseillée au plus tard d'allumage…" at bounding box center [428, 149] width 574 height 12
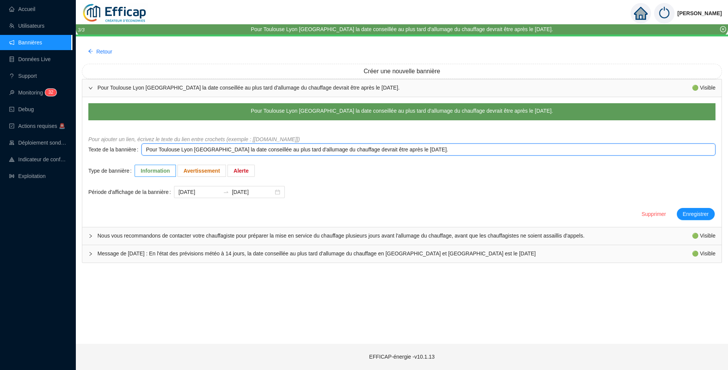
type textarea "Pour Toulouse Lyon [GEOGRAPHIC_DATA] la date conseillée au plus tard d'allumage…"
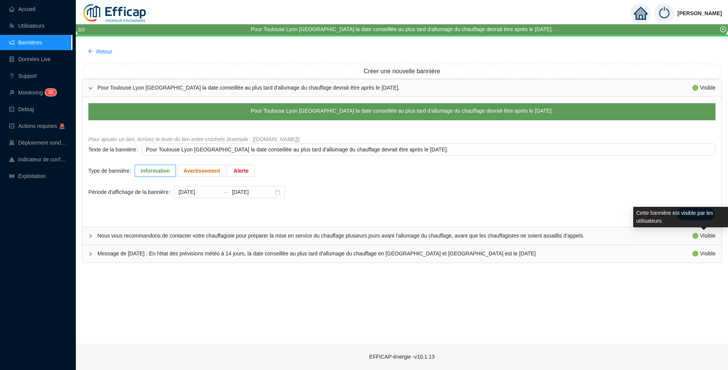
click at [697, 212] on div "Cette bannière est visible par les utilisateurs" at bounding box center [681, 217] width 95 height 20
type textarea "Nous vous recommandons de contacter votre chauffagiste pour préparer la mise en…"
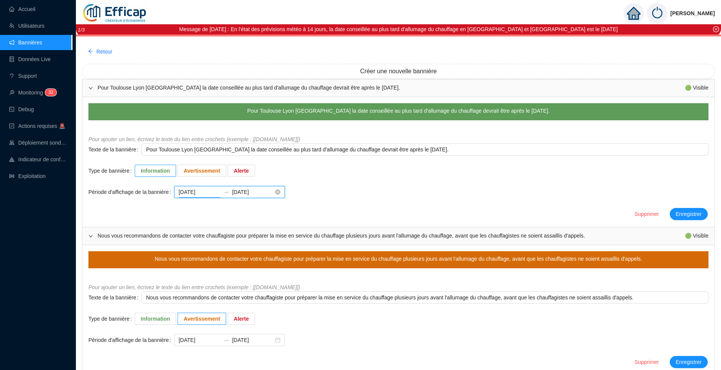
click at [208, 192] on input "[DATE]" at bounding box center [199, 192] width 41 height 8
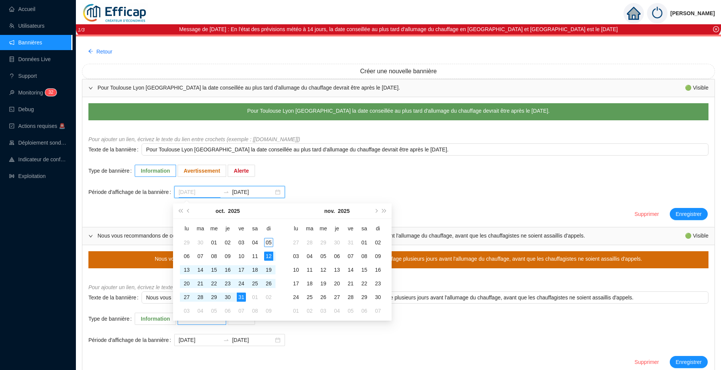
type input "[DATE]"
click at [270, 242] on div "05" at bounding box center [268, 242] width 9 height 9
type input "[DATE]"
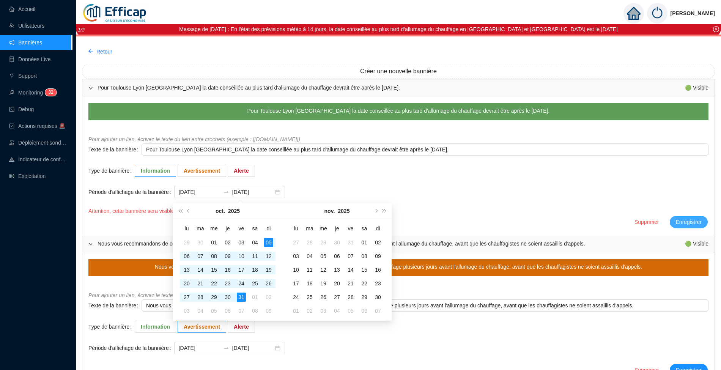
click at [692, 217] on button "Enregistrer" at bounding box center [689, 222] width 38 height 12
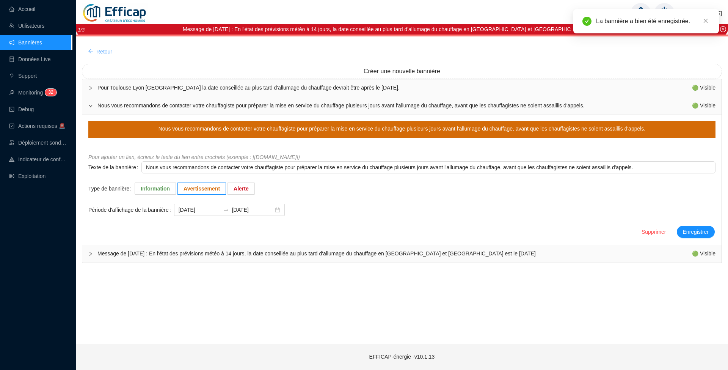
click at [99, 51] on span "Retour" at bounding box center [104, 52] width 16 height 8
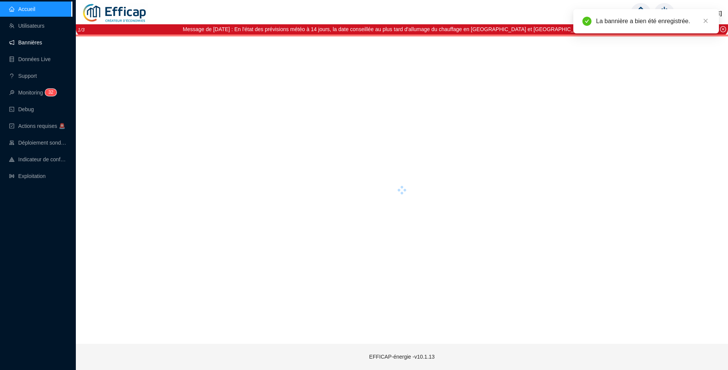
click at [33, 44] on link "Bannières" at bounding box center [25, 42] width 33 height 6
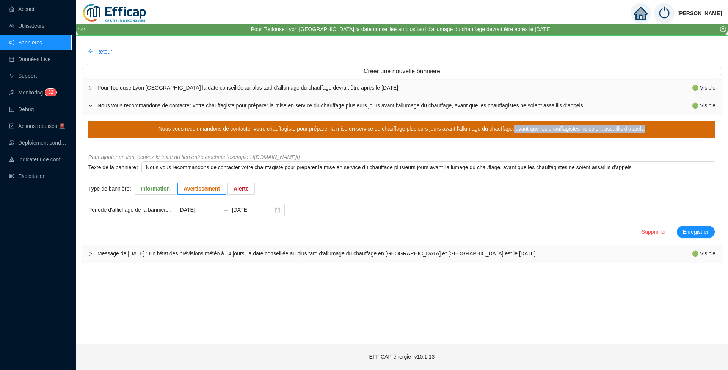
drag, startPoint x: 515, startPoint y: 129, endPoint x: 643, endPoint y: 124, distance: 128.0
click at [643, 124] on div "Nous vous recommandons de contacter votre chauffagiste pour préparer la mise en…" at bounding box center [401, 129] width 627 height 17
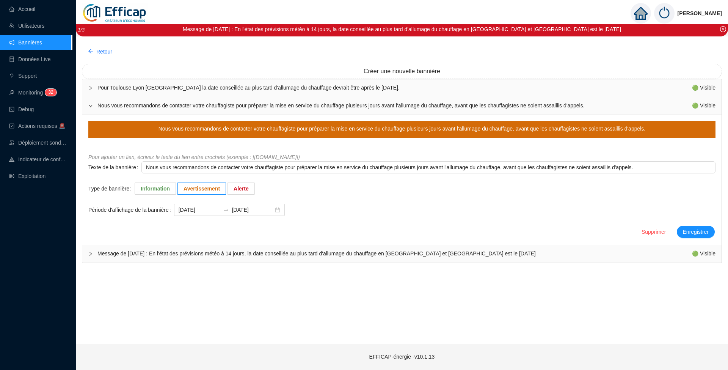
click at [302, 126] on div "Nous vous recommandons de contacter votre chauffagiste pour préparer la mise en…" at bounding box center [402, 129] width 487 height 8
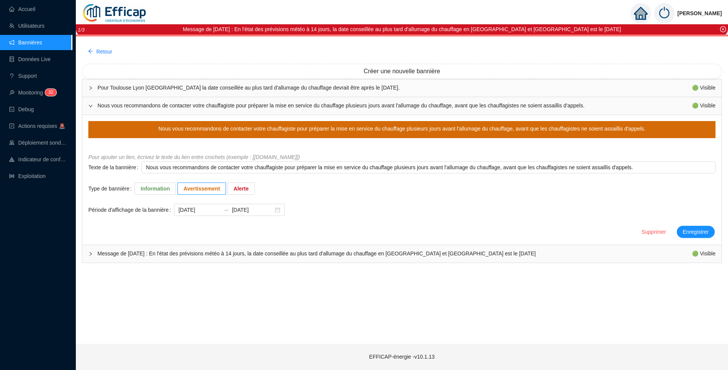
click at [300, 130] on div "Nous vous recommandons de contacter votre chauffagiste pour préparer la mise en…" at bounding box center [402, 129] width 487 height 8
click at [518, 128] on div "Nous vous recommandons de contacter votre chauffagiste pour préparer la mise en…" at bounding box center [402, 129] width 487 height 8
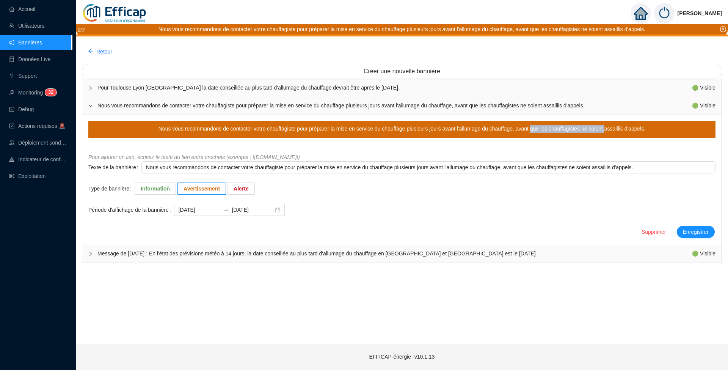
drag, startPoint x: 531, startPoint y: 130, endPoint x: 604, endPoint y: 130, distance: 73.2
click at [604, 130] on div "Nous vous recommandons de contacter votre chauffagiste pour préparer la mise en…" at bounding box center [402, 129] width 487 height 8
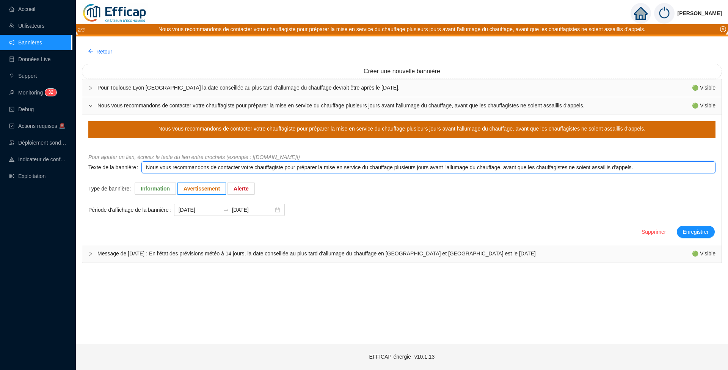
click at [550, 164] on textarea "Nous vous recommandons de contacter votre chauffagiste pour préparer la mise en…" at bounding box center [428, 167] width 574 height 12
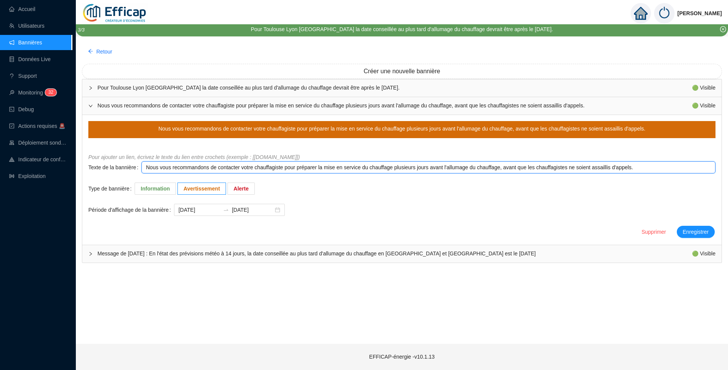
drag, startPoint x: 514, startPoint y: 168, endPoint x: 586, endPoint y: 168, distance: 71.7
click at [586, 168] on textarea "Nous vous recommandons de contacter votre chauffagiste pour préparer la mise en…" at bounding box center [428, 167] width 574 height 12
type textarea "Nous vous recommandons de contacter votre chauffagiste pour préparer la mise en…"
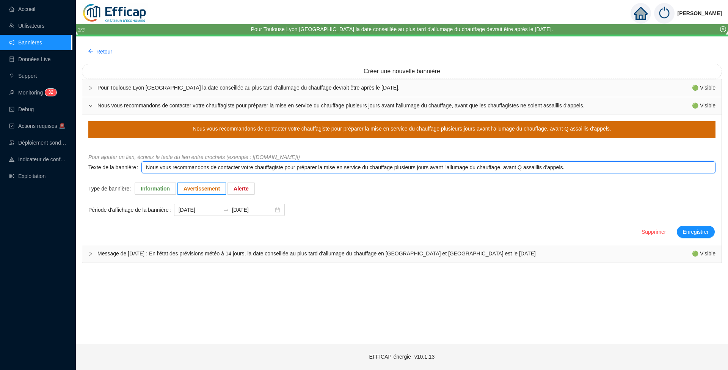
type textarea "Nous vous recommandons de contacter votre chauffagiste pour préparer la mise en…"
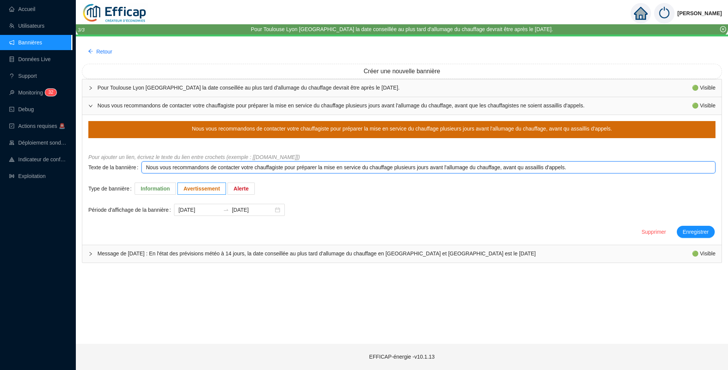
type textarea "Nous vous recommandons de contacter votre chauffagiste pour préparer la mise en…"
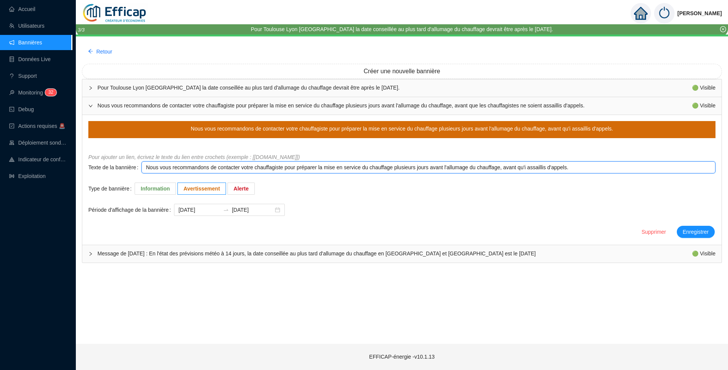
type textarea "Nous vous recommandons de contacter votre chauffagiste pour préparer la mise en…"
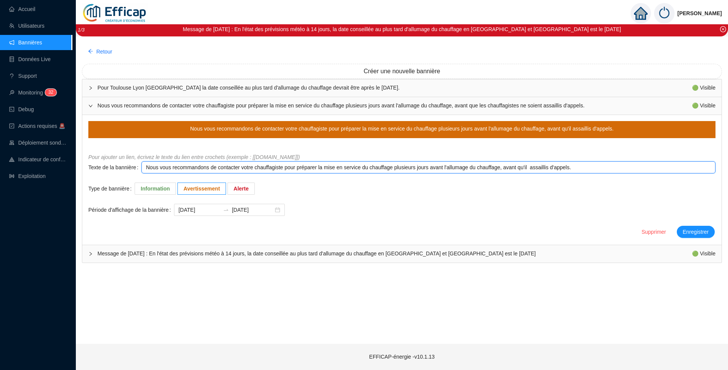
type textarea "Nous vous recommandons de contacter votre chauffagiste pour préparer la mise en…"
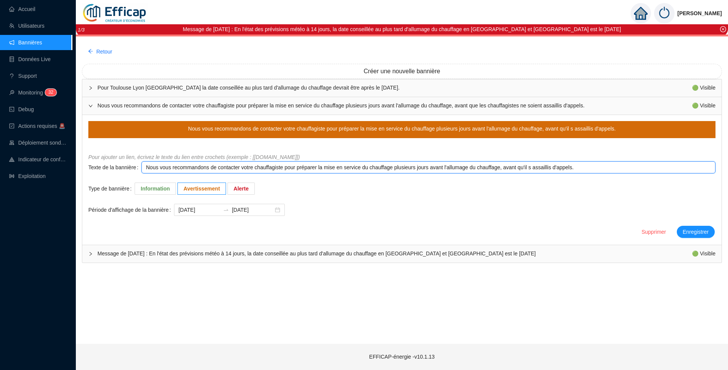
type textarea "Nous vous recommandons de contacter votre chauffagiste pour préparer la mise en…"
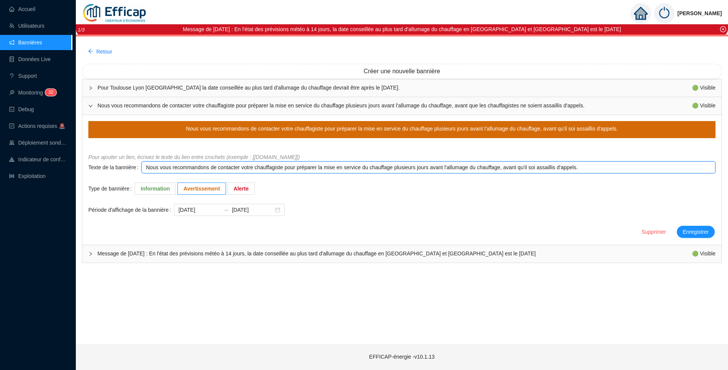
type textarea "Nous vous recommandons de contacter votre chauffagiste pour préparer la mise en…"
click at [552, 170] on textarea "Nous vous recommandons de contacter votre chauffagiste pour préparer la mise en…" at bounding box center [428, 167] width 574 height 12
type textarea "Nous vous recommandons de contacter votre chauffagiste pour préparer la mise en…"
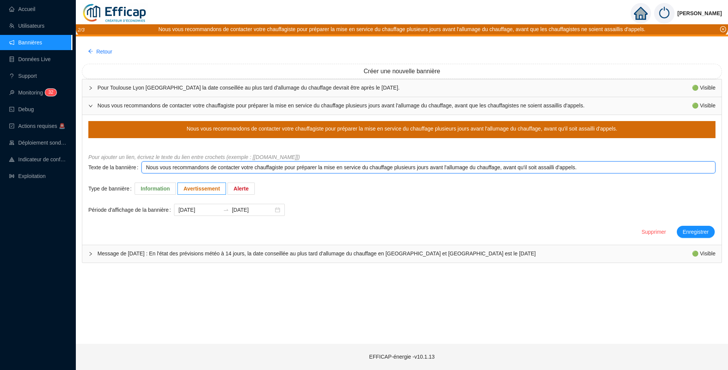
click at [599, 168] on textarea "Nous vous recommandons de contacter votre chauffagiste pour préparer la mise en…" at bounding box center [428, 167] width 574 height 12
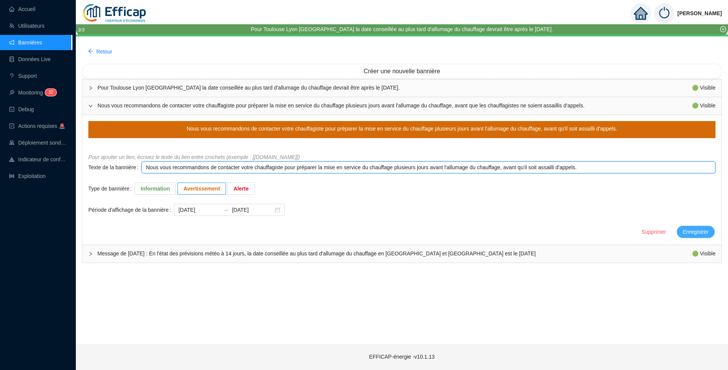
type textarea "Nous vous recommandons de contacter votre chauffagiste pour préparer la mise en…"
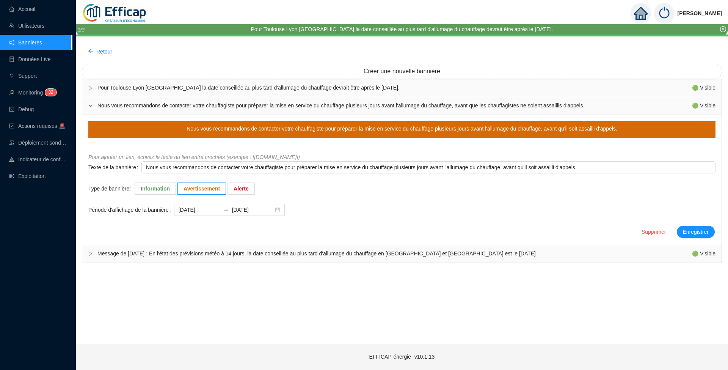
drag, startPoint x: 692, startPoint y: 233, endPoint x: 287, endPoint y: 237, distance: 405.6
click at [325, 246] on div "Pour Toulouse Lyon [GEOGRAPHIC_DATA] la date conseillée au plus tard d'allumage…" at bounding box center [402, 171] width 640 height 184
click at [205, 206] on input "[DATE]" at bounding box center [199, 210] width 41 height 8
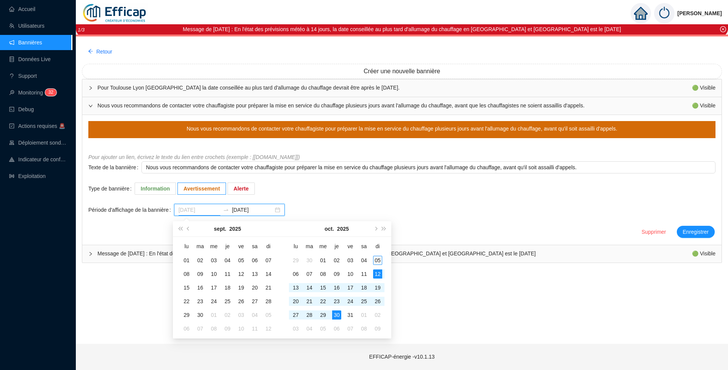
type input "[DATE]"
click at [379, 260] on div "05" at bounding box center [377, 260] width 9 height 9
type input "[DATE]"
click at [350, 313] on div "31" at bounding box center [350, 314] width 9 height 9
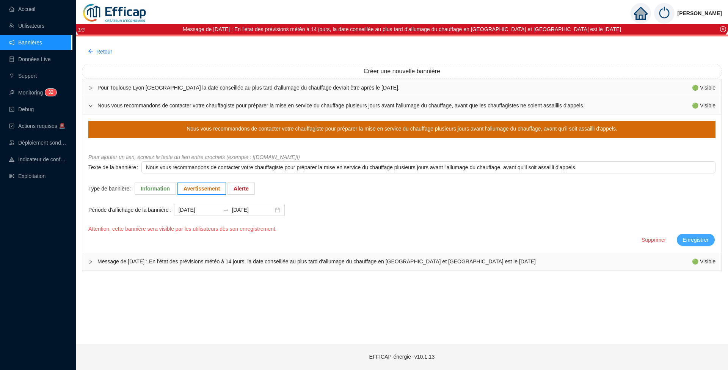
click at [692, 239] on span "Enregistrer" at bounding box center [696, 240] width 26 height 8
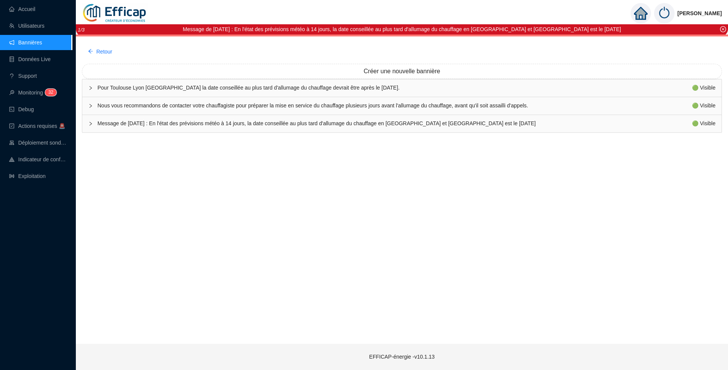
click at [253, 85] on span "Pour Toulouse Lyon [GEOGRAPHIC_DATA] la date conseillée au plus tard d'allumage…" at bounding box center [394, 88] width 595 height 8
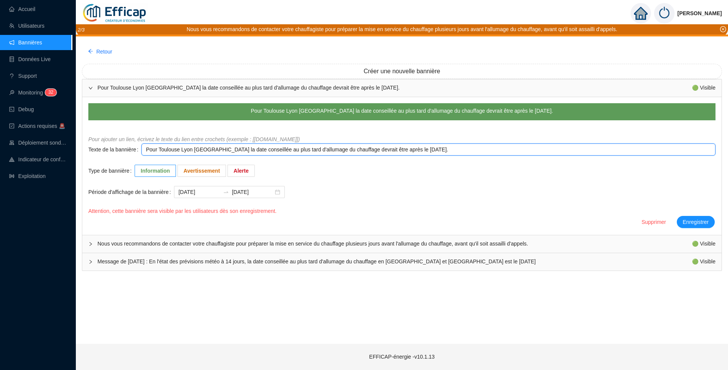
drag, startPoint x: 432, startPoint y: 151, endPoint x: 124, endPoint y: 147, distance: 308.4
click at [124, 147] on div "Texte de la bannière Pour Toulouse Lyon [GEOGRAPHIC_DATA] la date conseillée au…" at bounding box center [401, 149] width 627 height 12
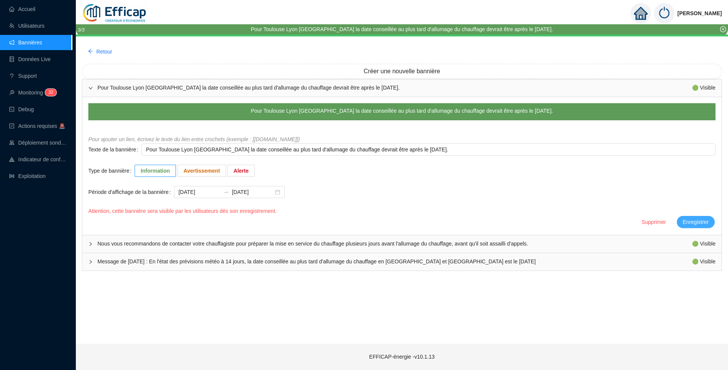
click at [695, 220] on span "Enregistrer" at bounding box center [696, 222] width 26 height 8
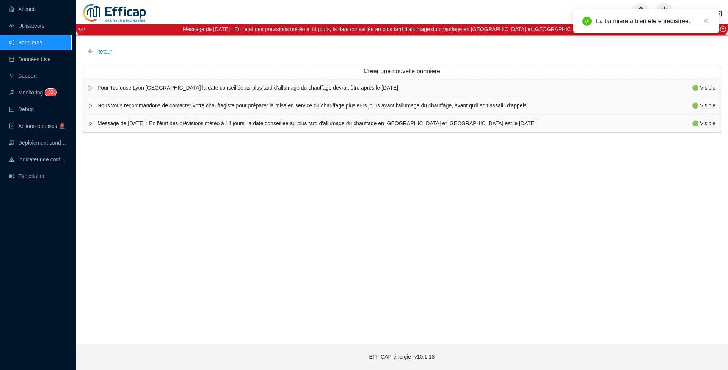
click at [168, 105] on span "Nous vous recommandons de contacter votre chauffagiste pour préparer la mise en…" at bounding box center [394, 106] width 595 height 8
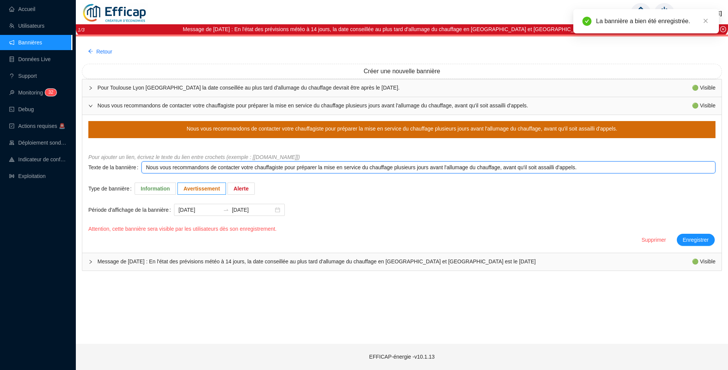
click at [146, 168] on textarea "Nous vous recommandons de contacter votre chauffagiste pour préparer la mise en…" at bounding box center [428, 167] width 574 height 12
paste textarea "Pour Toulouse Lyon [GEOGRAPHIC_DATA] la date conseillée au plus tard d'allumage…"
type textarea "Pour Toulouse Lyon [GEOGRAPHIC_DATA] la date conseillée au plus tard d'allumage…"
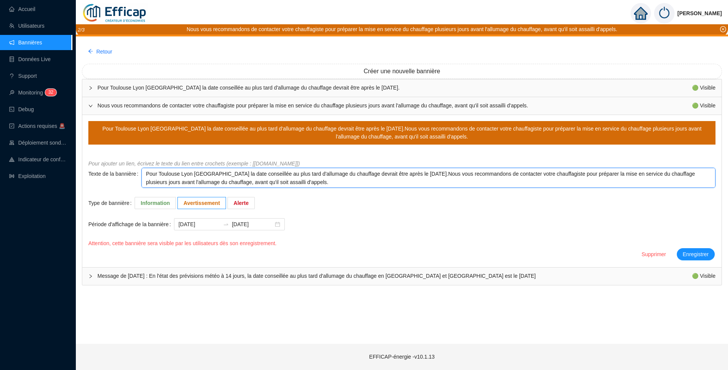
drag, startPoint x: 419, startPoint y: 175, endPoint x: 420, endPoint y: 181, distance: 5.7
click at [420, 181] on textarea "Pour Toulouse Lyon [GEOGRAPHIC_DATA] la date conseillée au plus tard d'allumage…" at bounding box center [428, 178] width 574 height 20
type textarea "Pour Toulouse Lyon [GEOGRAPHIC_DATA] la date conseillée au plus tard d'allumage…"
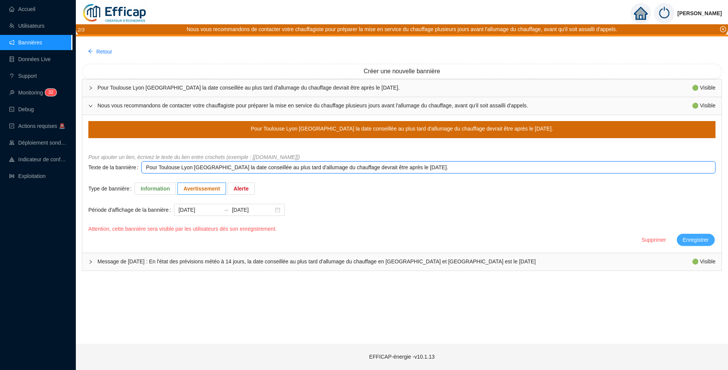
type textarea "Pour Toulouse Lyon [GEOGRAPHIC_DATA] la date conseillée au plus tard d'allumage…"
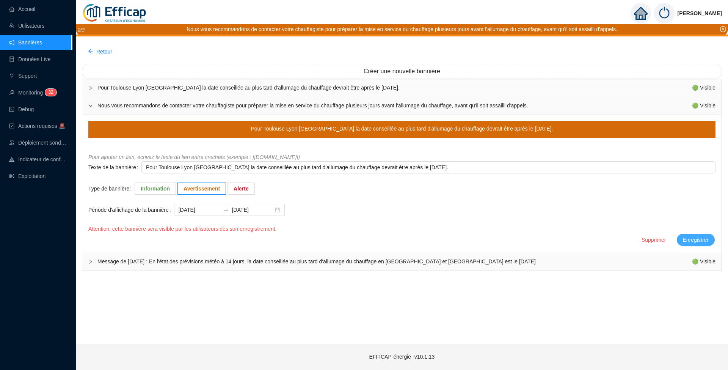
click at [688, 238] on span "Enregistrer" at bounding box center [696, 240] width 26 height 8
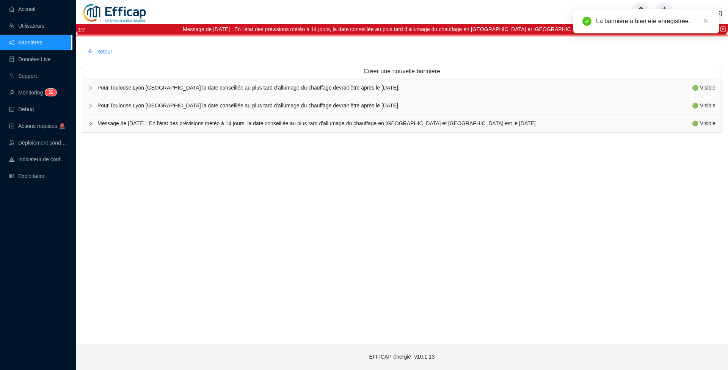
click at [370, 88] on span "Pour Toulouse Lyon [GEOGRAPHIC_DATA] la date conseillée au plus tard d'allumage…" at bounding box center [394, 88] width 595 height 8
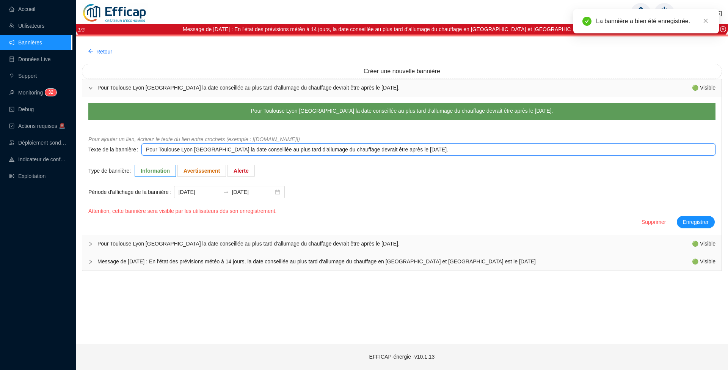
drag, startPoint x: 422, startPoint y: 147, endPoint x: 145, endPoint y: 154, distance: 276.6
click at [145, 154] on textarea "Pour Toulouse Lyon [GEOGRAPHIC_DATA] la date conseillée au plus tard d'allumage…" at bounding box center [428, 149] width 574 height 12
paste textarea "Nous vous recommandons de contacter votre chauffagiste pour préparer la mise en…"
type textarea "Nous vous recommandons de contacter votre chauffagiste pour préparer la mise en…"
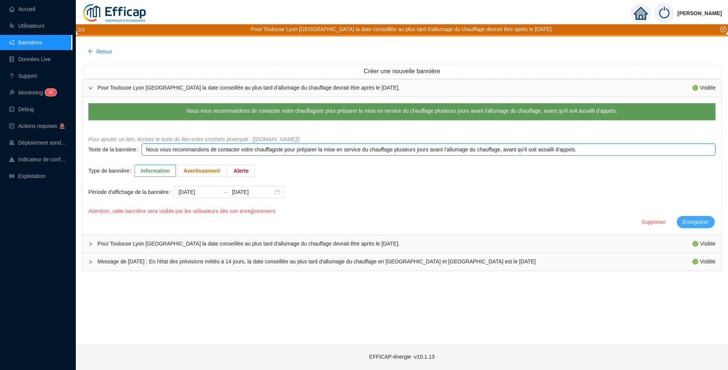
type textarea "Nous vous recommandons de contacter votre chauffagiste pour préparer la mise en…"
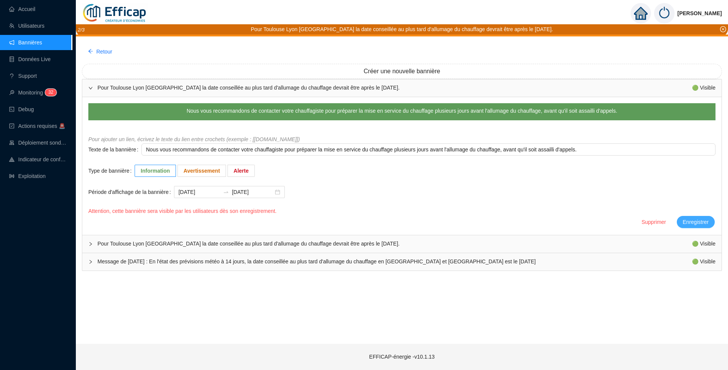
click at [686, 219] on span "Enregistrer" at bounding box center [696, 222] width 26 height 8
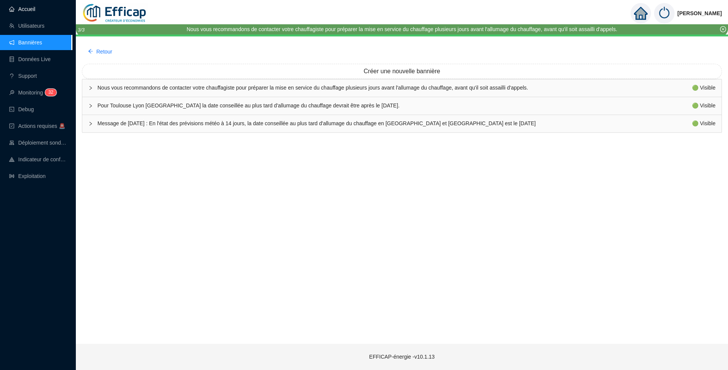
click at [26, 9] on link "Accueil" at bounding box center [22, 9] width 26 height 6
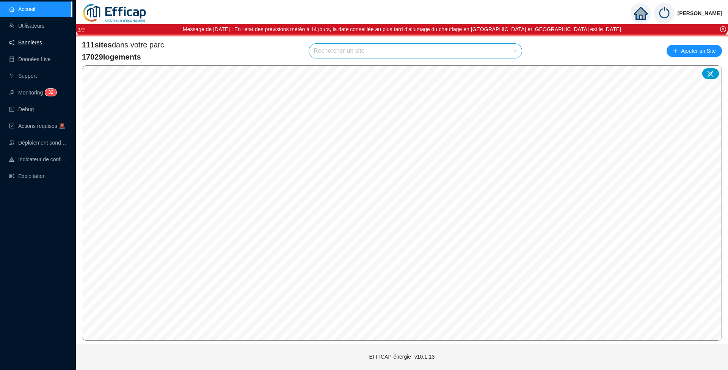
click at [27, 44] on link "Bannières" at bounding box center [25, 42] width 33 height 6
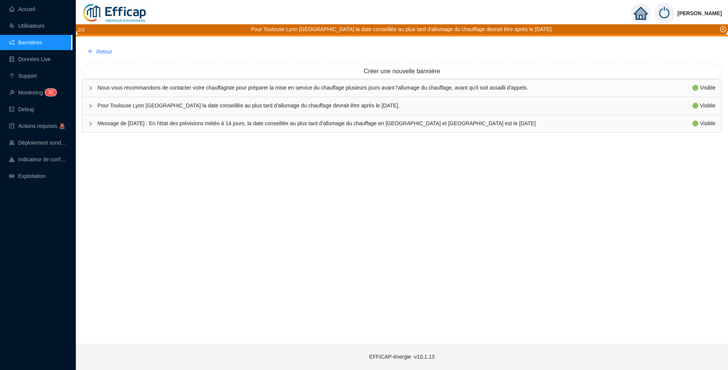
click at [326, 89] on span "Nous vous recommandons de contacter votre chauffagiste pour préparer la mise en…" at bounding box center [394, 88] width 595 height 8
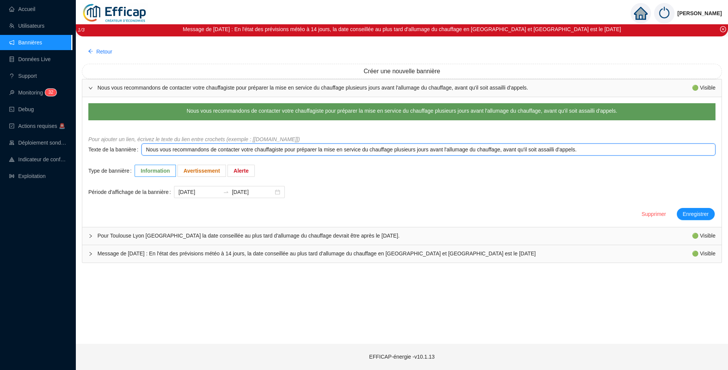
drag, startPoint x: 466, startPoint y: 151, endPoint x: 499, endPoint y: 148, distance: 33.5
click at [499, 148] on textarea "Nous vous recommandons de contacter votre chauffagiste pour préparer la mise en…" at bounding box center [428, 149] width 574 height 12
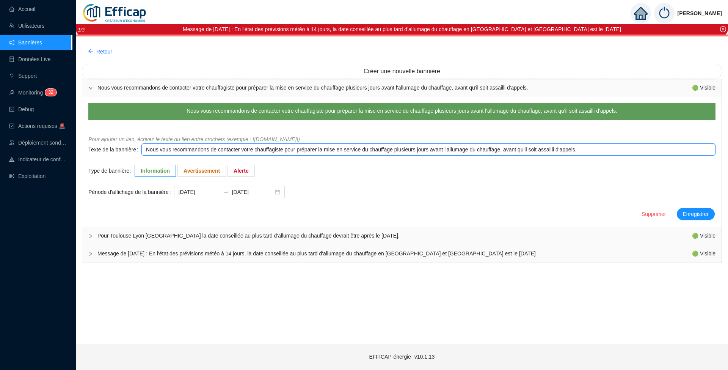
type textarea "Nous vous recommandons de contacter votre chauffagiste pour préparer la mise en…"
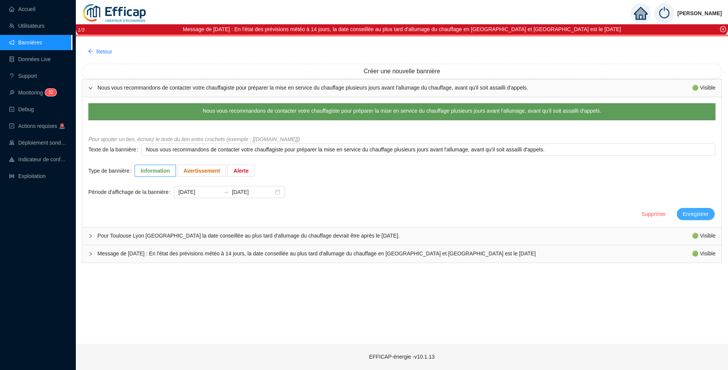
click at [691, 210] on span "Enregistrer" at bounding box center [696, 214] width 26 height 8
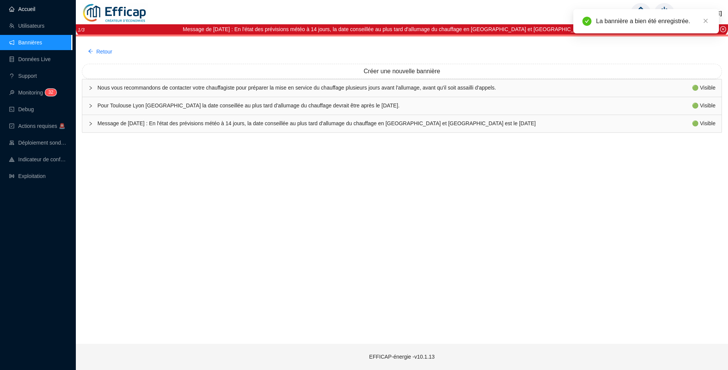
click at [27, 12] on link "Accueil" at bounding box center [22, 9] width 26 height 6
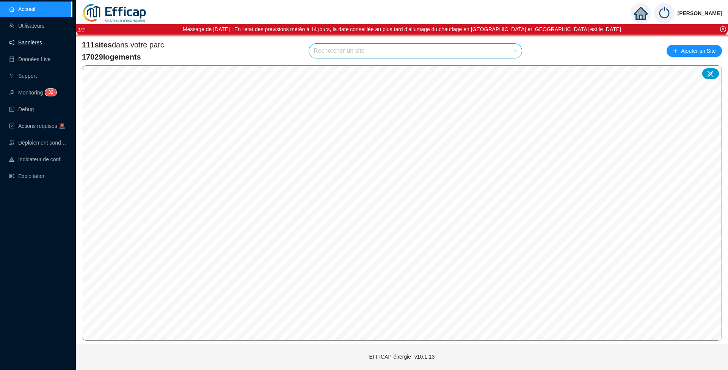
click at [29, 43] on link "Bannières" at bounding box center [25, 42] width 33 height 6
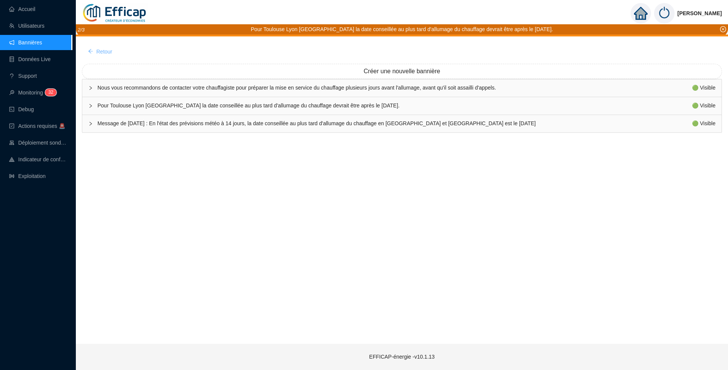
click at [107, 53] on span "Retour" at bounding box center [104, 52] width 16 height 8
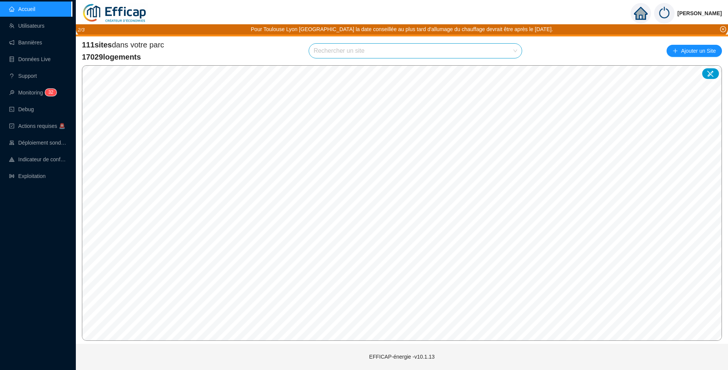
click at [350, 43] on div "Rechercher un site" at bounding box center [416, 50] width 214 height 15
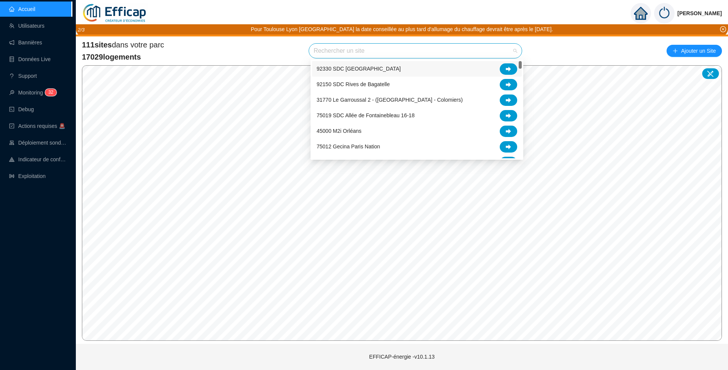
click at [350, 49] on input "search" at bounding box center [412, 51] width 197 height 14
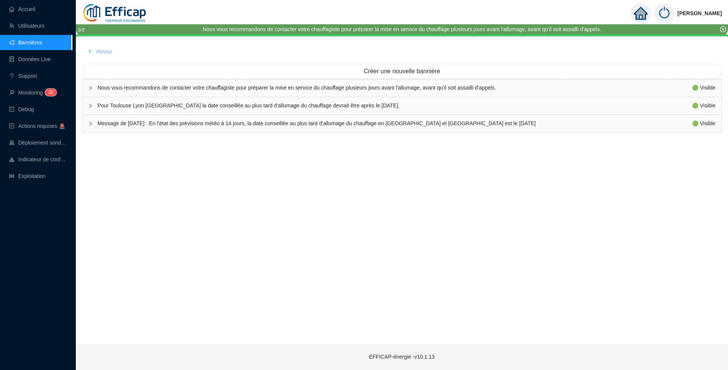
click at [103, 50] on span "Retour" at bounding box center [104, 52] width 16 height 8
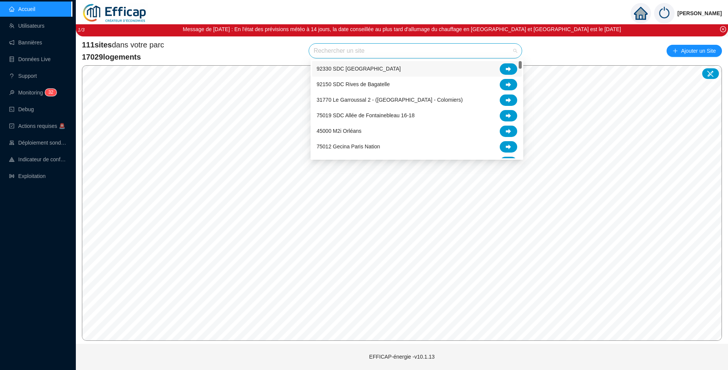
click at [401, 53] on input "search" at bounding box center [412, 51] width 197 height 14
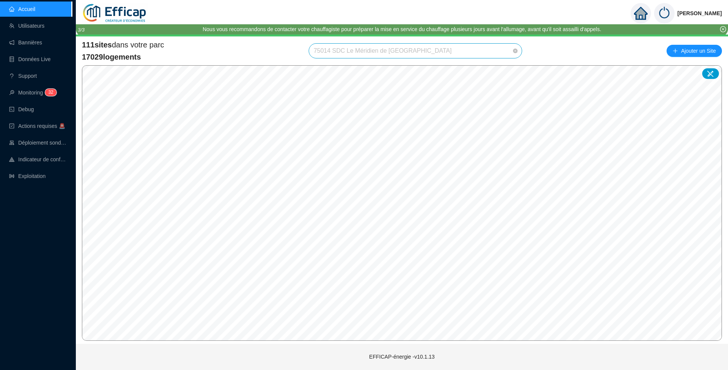
click at [447, 49] on span "75014 SDC Le Méridien de [GEOGRAPHIC_DATA]" at bounding box center [416, 51] width 204 height 14
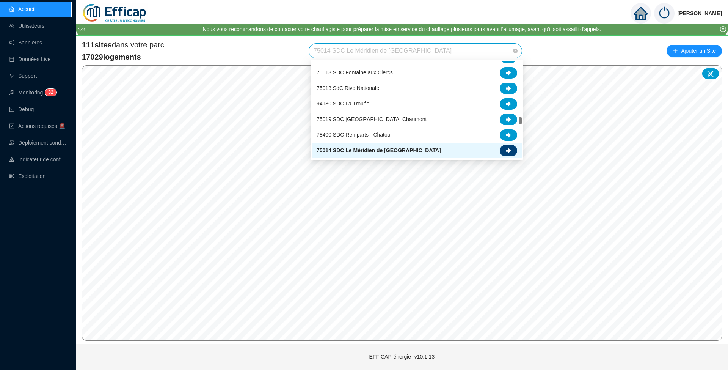
click at [515, 154] on div at bounding box center [508, 150] width 17 height 11
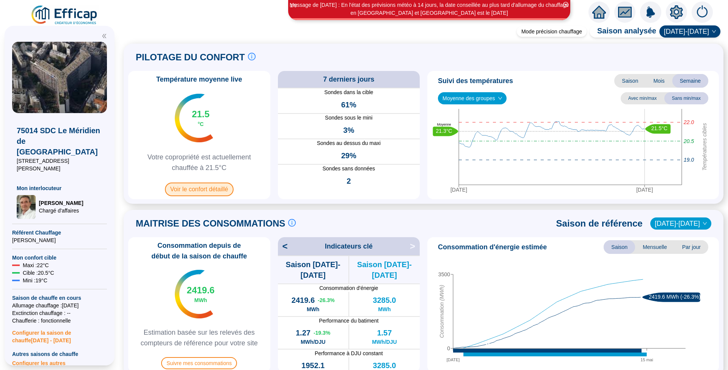
click at [200, 189] on span "Voir le confort détaillé" at bounding box center [199, 189] width 69 height 14
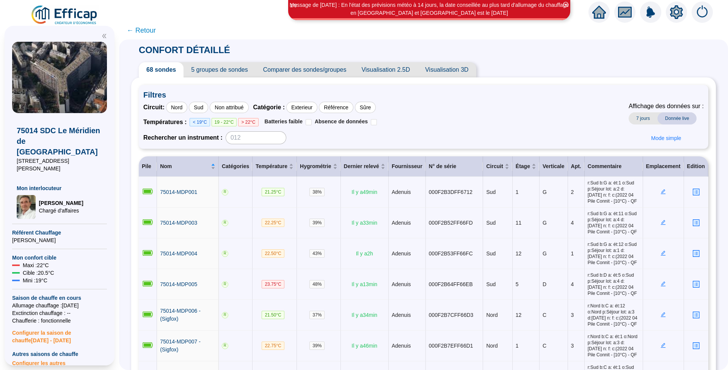
click at [288, 74] on span "Comparer des sondes/groupes" at bounding box center [305, 69] width 99 height 15
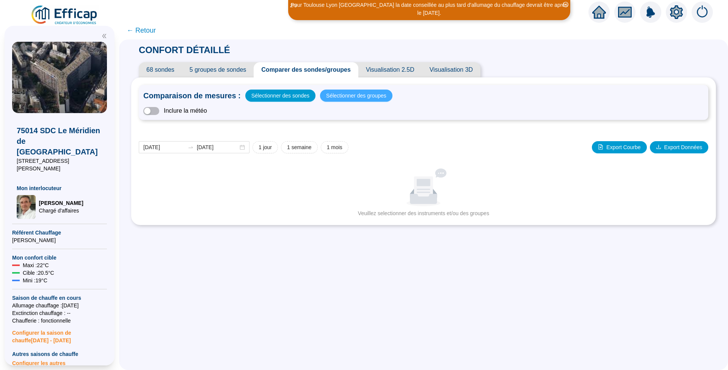
click at [337, 95] on span "Sélectionner des groupes" at bounding box center [356, 95] width 60 height 11
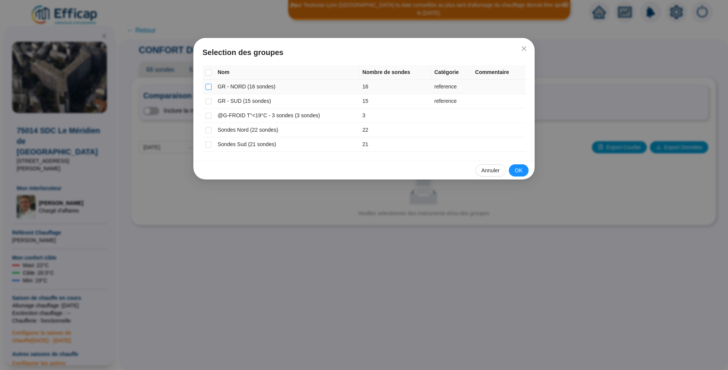
click at [206, 86] on input "checkbox" at bounding box center [209, 87] width 6 height 6
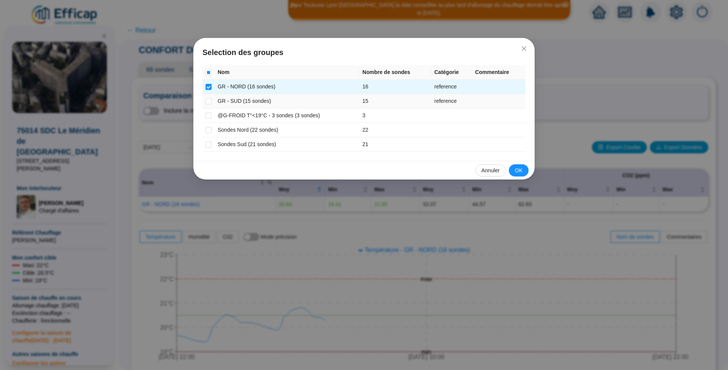
drag, startPoint x: 212, startPoint y: 102, endPoint x: 217, endPoint y: 104, distance: 5.3
click at [212, 102] on td at bounding box center [209, 101] width 12 height 14
click at [526, 173] on button "OK" at bounding box center [519, 170] width 20 height 12
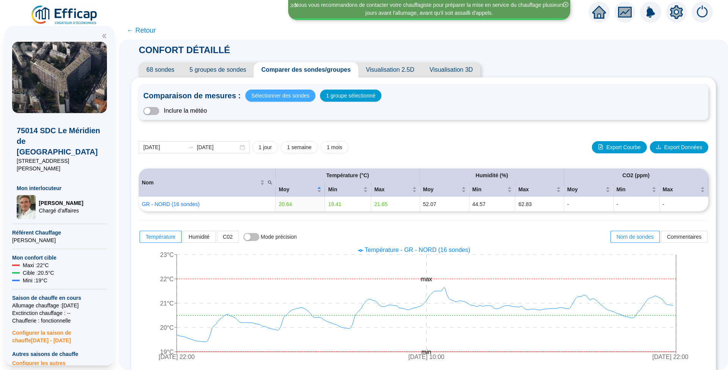
click at [295, 97] on span "Sélectionner des sondes" at bounding box center [281, 95] width 58 height 11
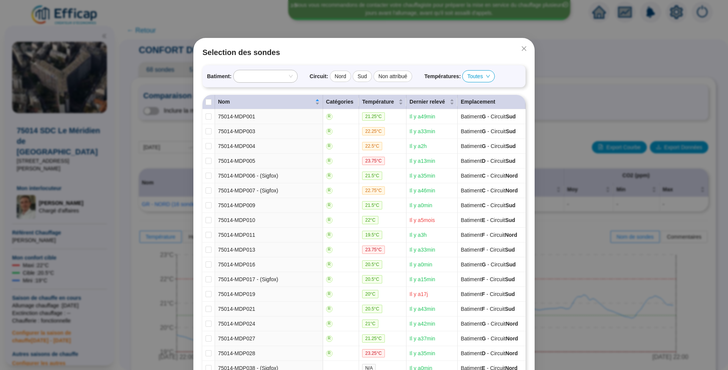
drag, startPoint x: 520, startPoint y: 49, endPoint x: 492, endPoint y: 59, distance: 29.5
click at [521, 49] on icon "close" at bounding box center [524, 49] width 6 height 6
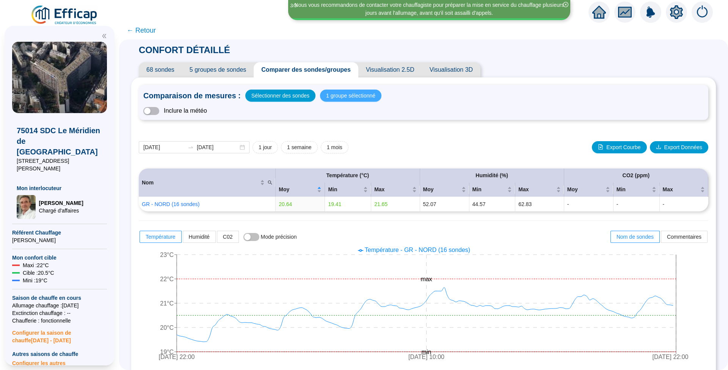
click at [340, 93] on span "1 groupe sélectionné" at bounding box center [350, 95] width 49 height 11
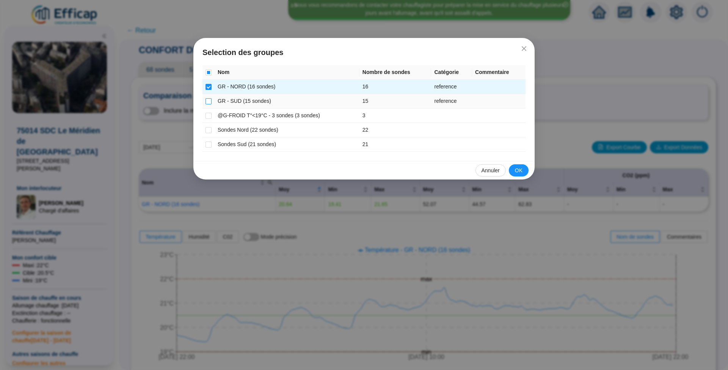
click at [208, 100] on input "checkbox" at bounding box center [209, 101] width 6 height 6
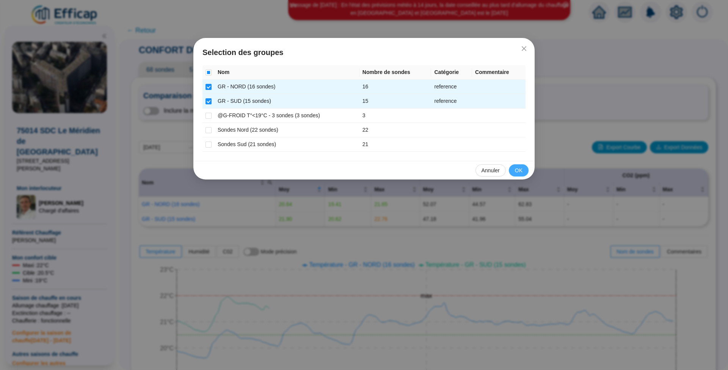
click at [518, 168] on span "OK" at bounding box center [519, 171] width 8 height 8
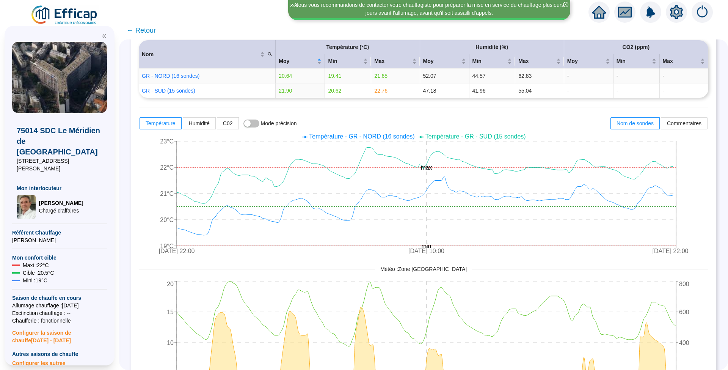
scroll to position [108, 0]
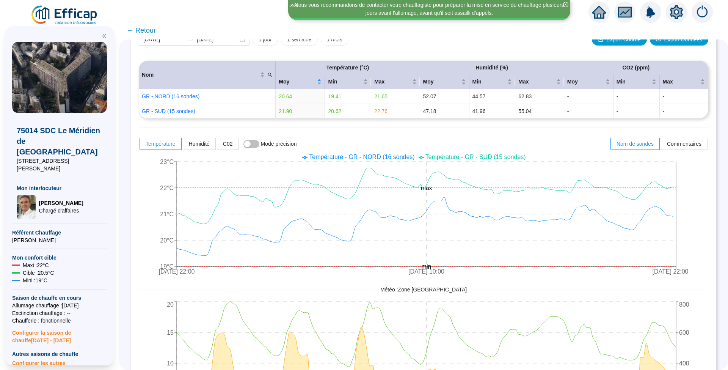
click at [148, 32] on span "← Retour" at bounding box center [141, 30] width 29 height 11
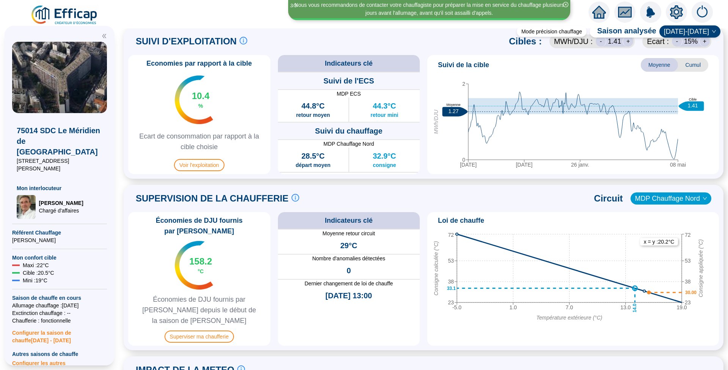
scroll to position [404, 0]
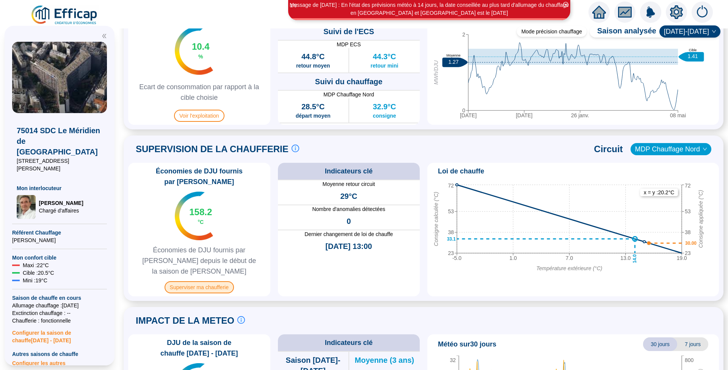
click at [192, 281] on span "Superviser ma chaufferie" at bounding box center [199, 287] width 69 height 12
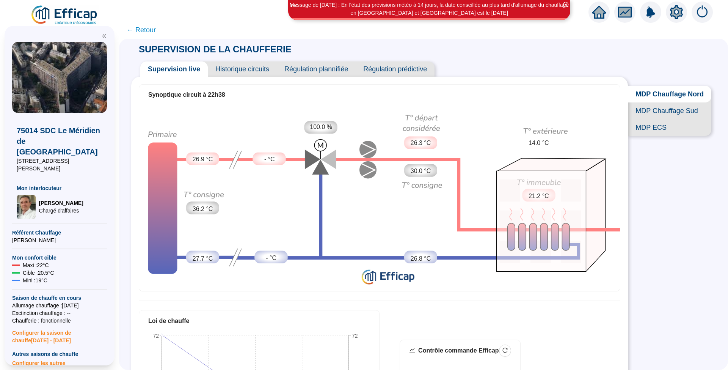
click at [645, 117] on span "MDP Chauffage Sud" at bounding box center [669, 110] width 83 height 17
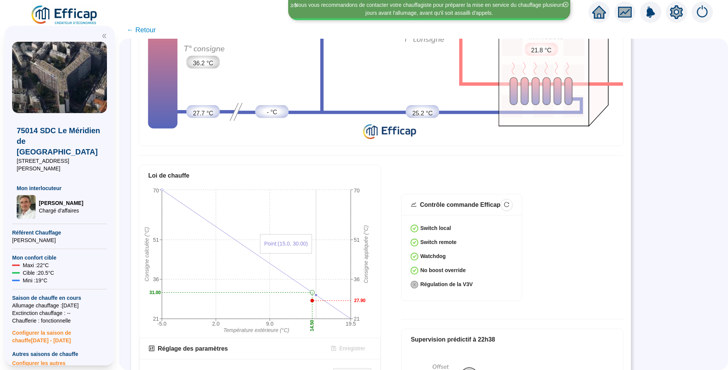
scroll to position [126, 0]
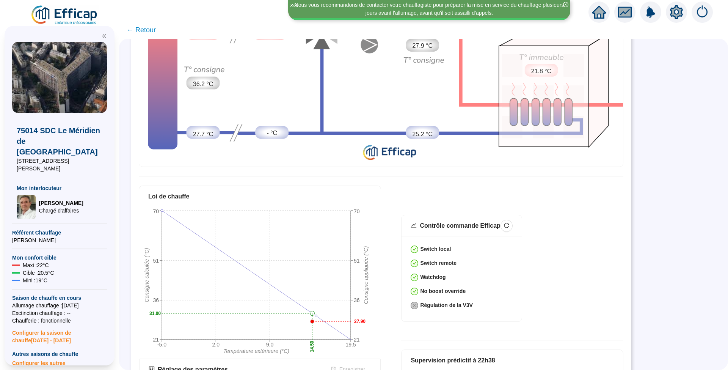
drag, startPoint x: 271, startPoint y: 0, endPoint x: 462, endPoint y: 185, distance: 266.1
click at [462, 186] on div "Loi de chauffe -5.0 2.0 9.0 19.5 Température extérieure (°C) 21 36 51 70 Consig…" at bounding box center [381, 354] width 485 height 336
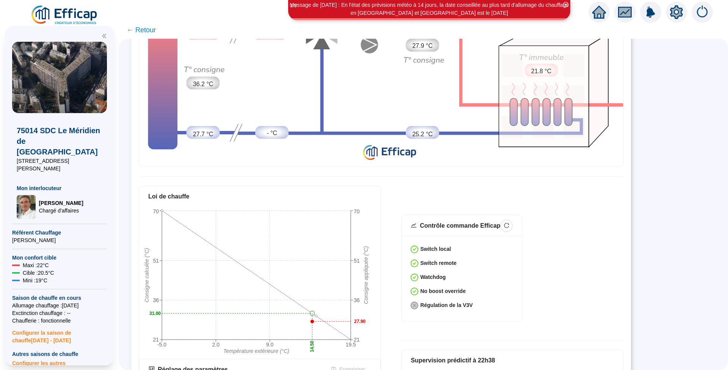
click at [75, 9] on img at bounding box center [64, 15] width 69 height 21
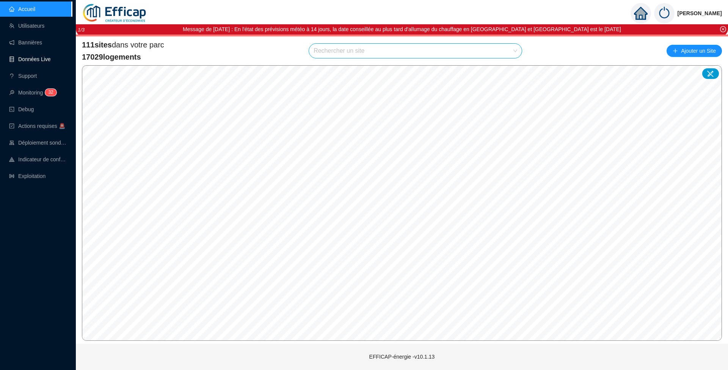
click at [30, 60] on link "Données Live" at bounding box center [30, 59] width 42 height 6
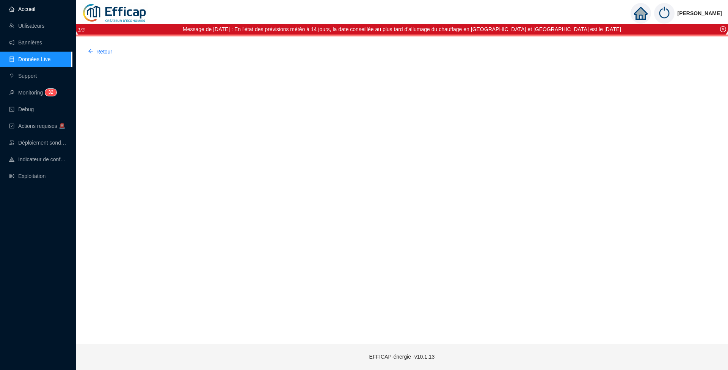
click at [23, 12] on link "Accueil" at bounding box center [22, 9] width 26 height 6
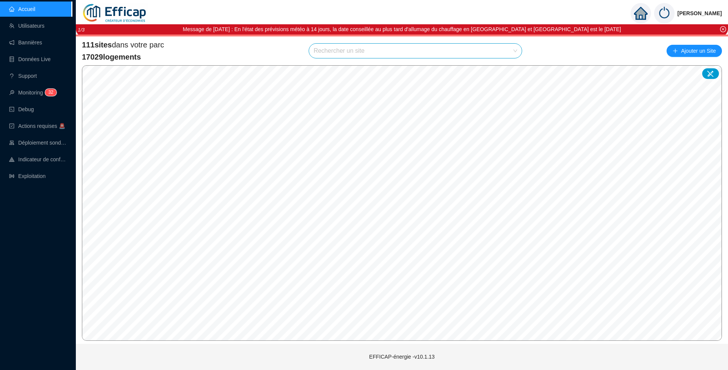
click at [345, 51] on input "search" at bounding box center [412, 51] width 197 height 14
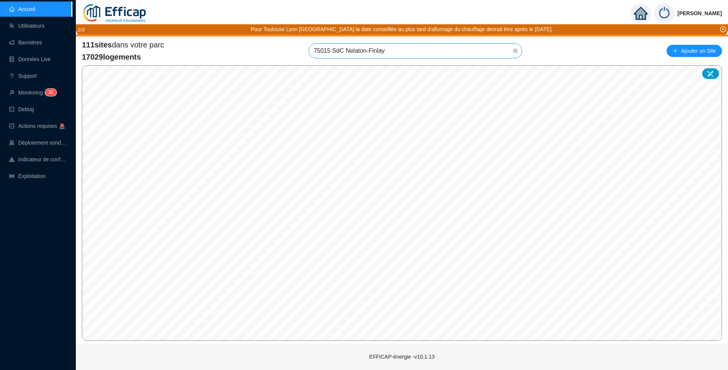
click at [412, 57] on span "75015 SdC Nelaton-Finlay" at bounding box center [416, 51] width 204 height 14
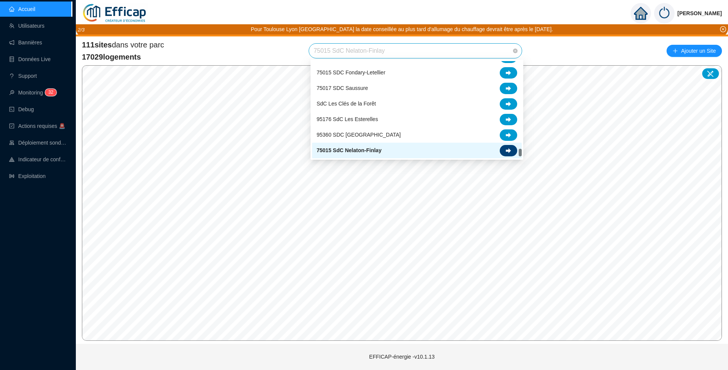
click at [509, 151] on icon at bounding box center [508, 150] width 5 height 5
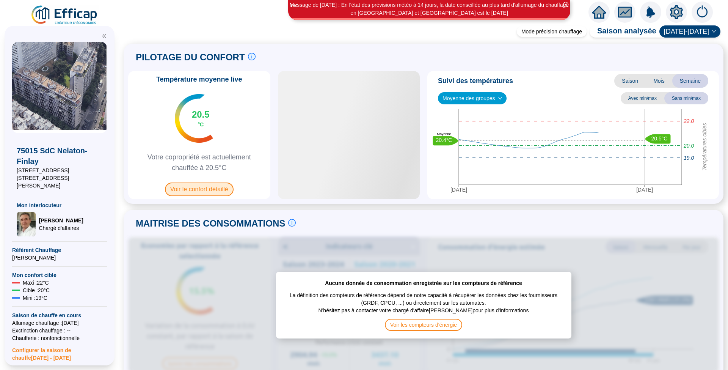
click at [193, 193] on span "Voir le confort détaillé" at bounding box center [199, 189] width 69 height 14
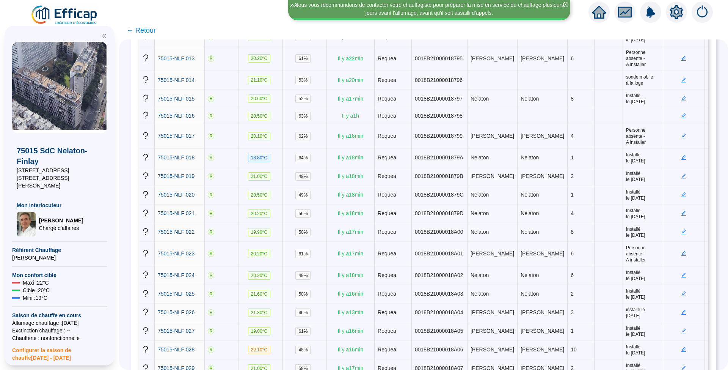
scroll to position [349, 0]
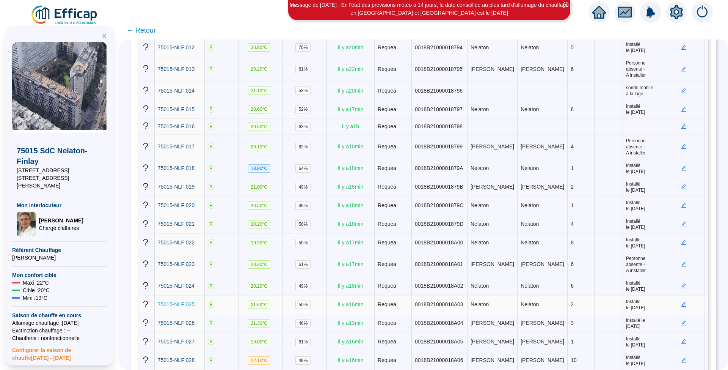
click at [183, 301] on span "75015-NLF 025" at bounding box center [176, 304] width 37 height 6
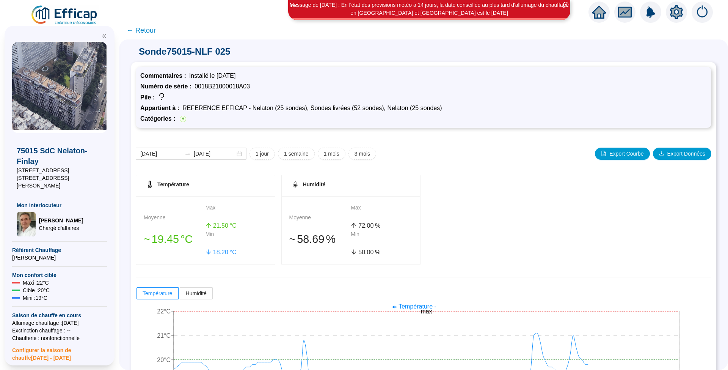
scroll to position [61, 0]
